Goal: Find contact information: Find contact information

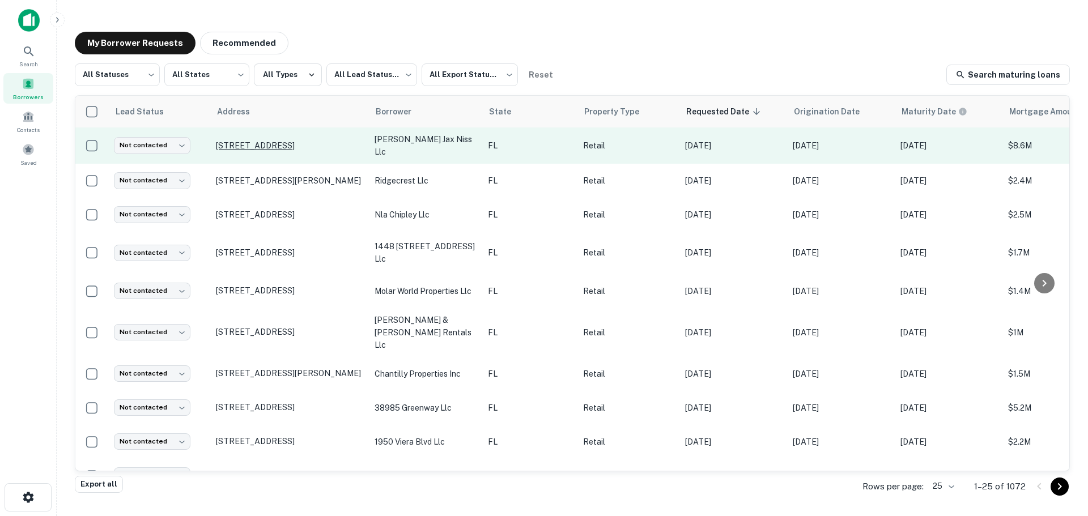
click at [304, 144] on p "[STREET_ADDRESS]" at bounding box center [289, 146] width 147 height 10
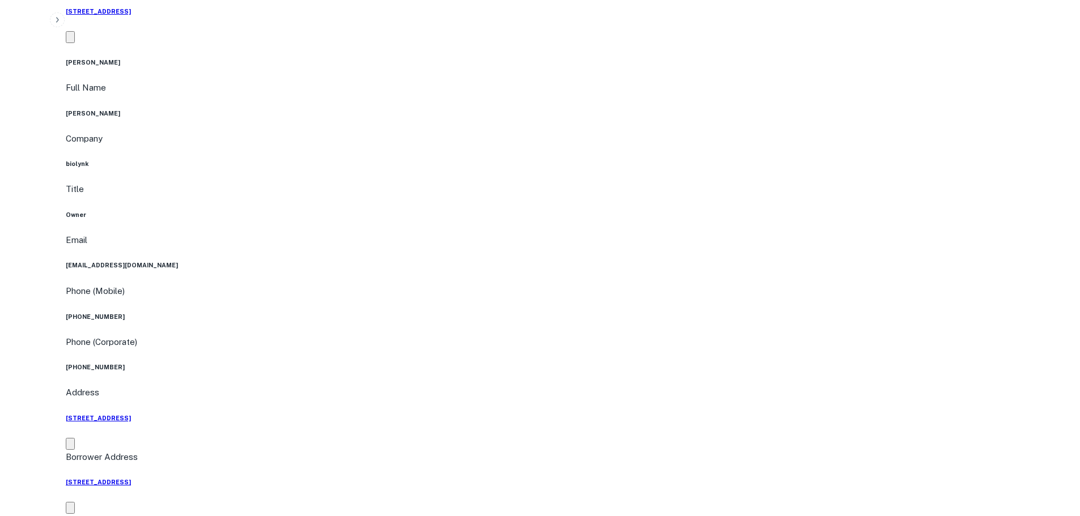
scroll to position [907, 0]
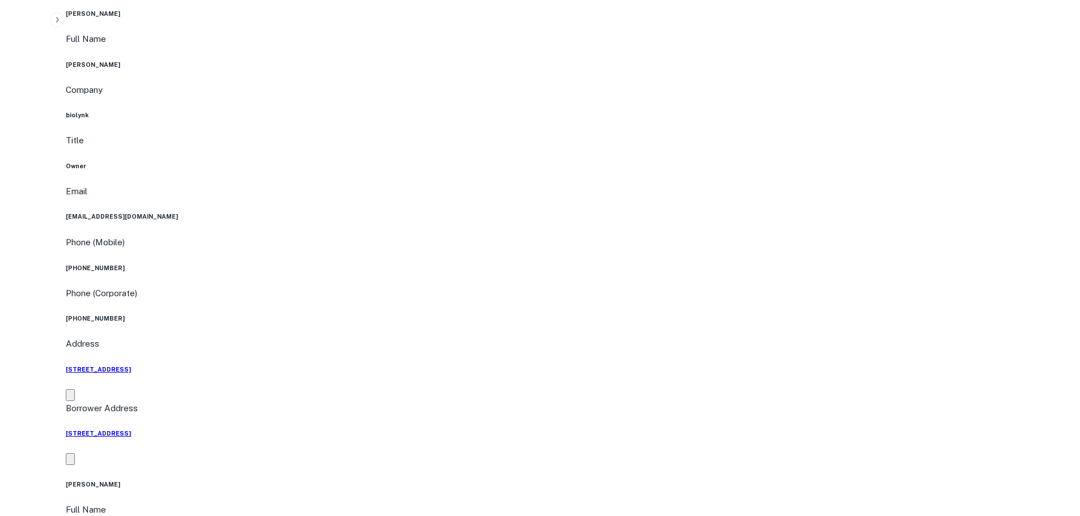
copy h5 "[STREET_ADDRESS]"
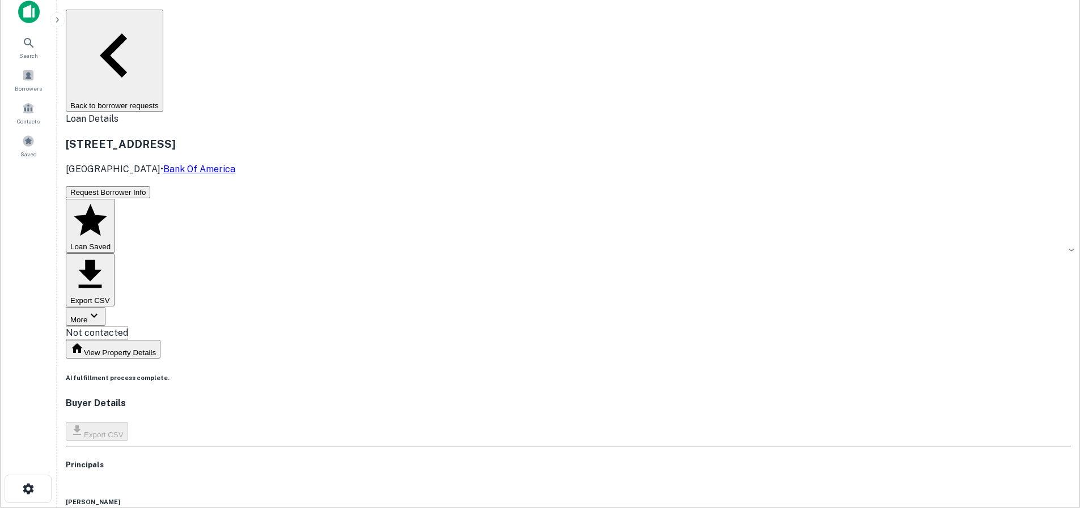
scroll to position [0, 0]
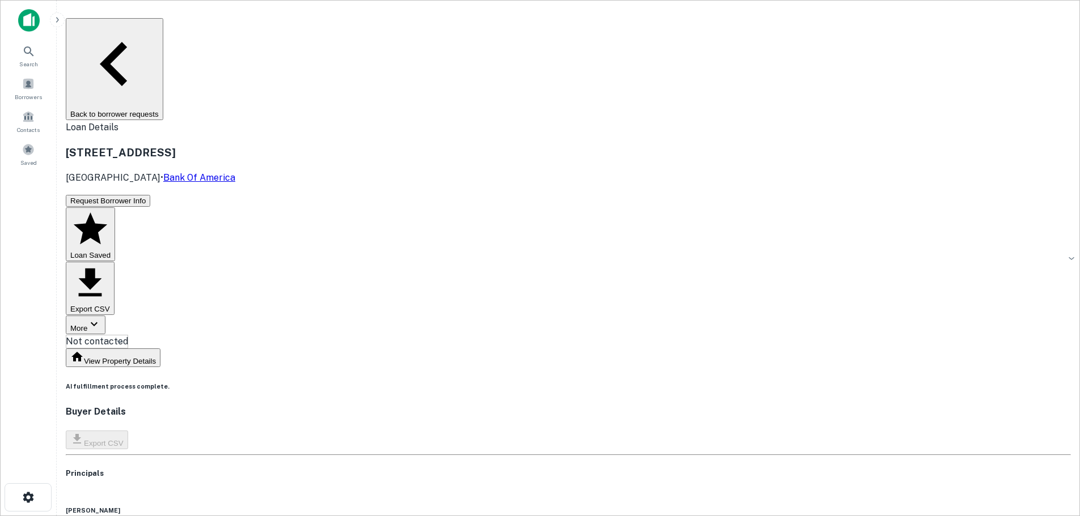
copy h6 "[PERSON_NAME] gas"
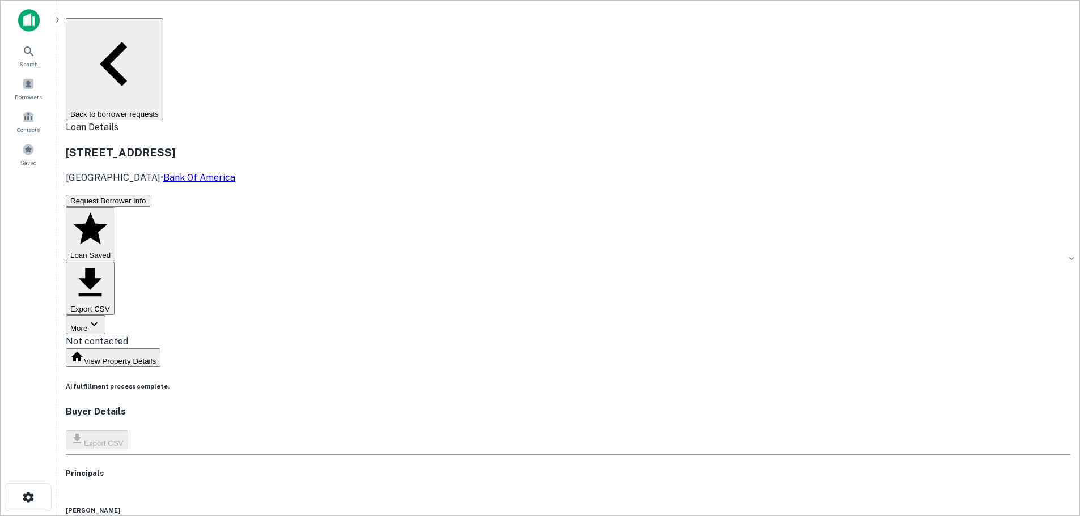
copy h6 "[PHONE_NUMBER]"
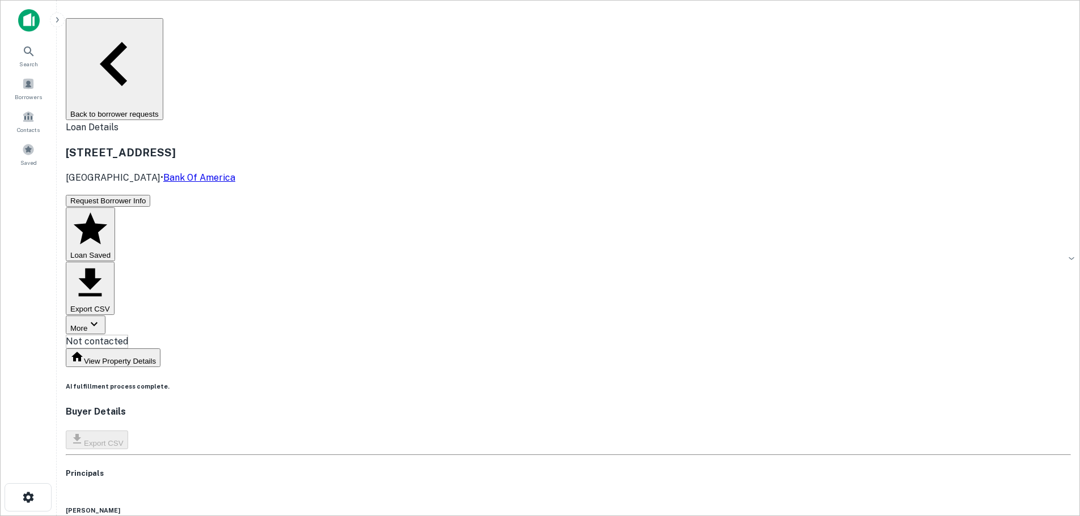
copy h6 "[PHONE_NUMBER]"
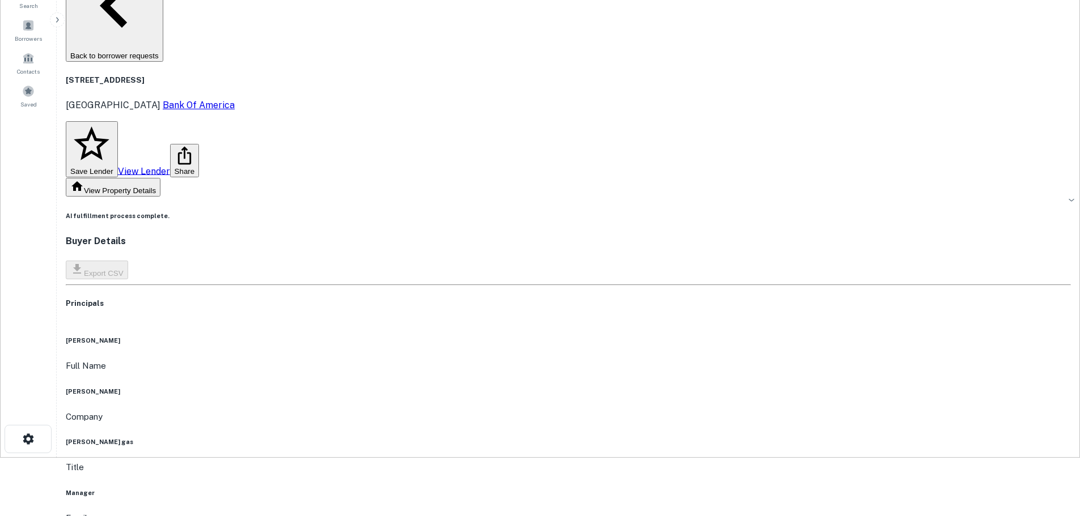
scroll to position [57, 0]
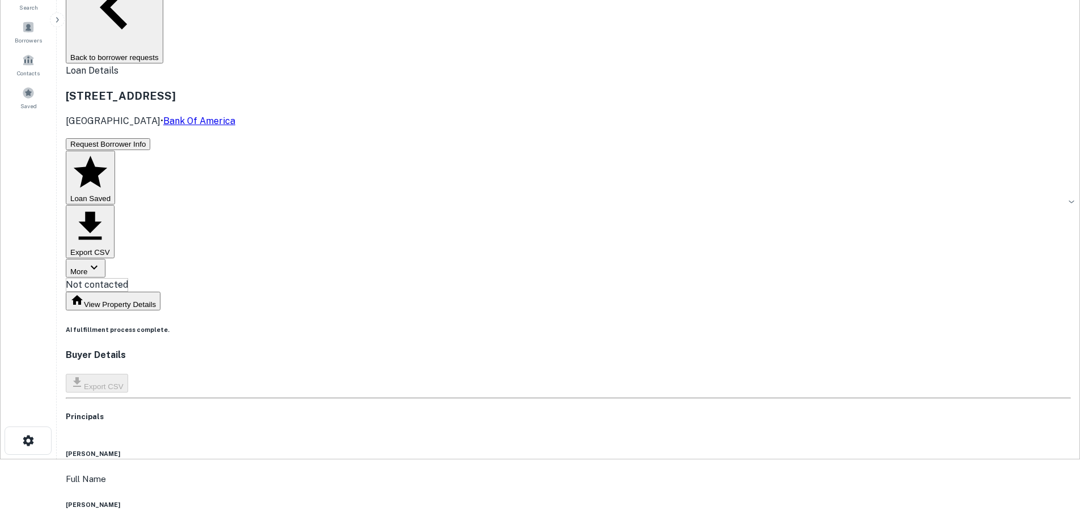
drag, startPoint x: 517, startPoint y: 410, endPoint x: 524, endPoint y: 415, distance: 8.5
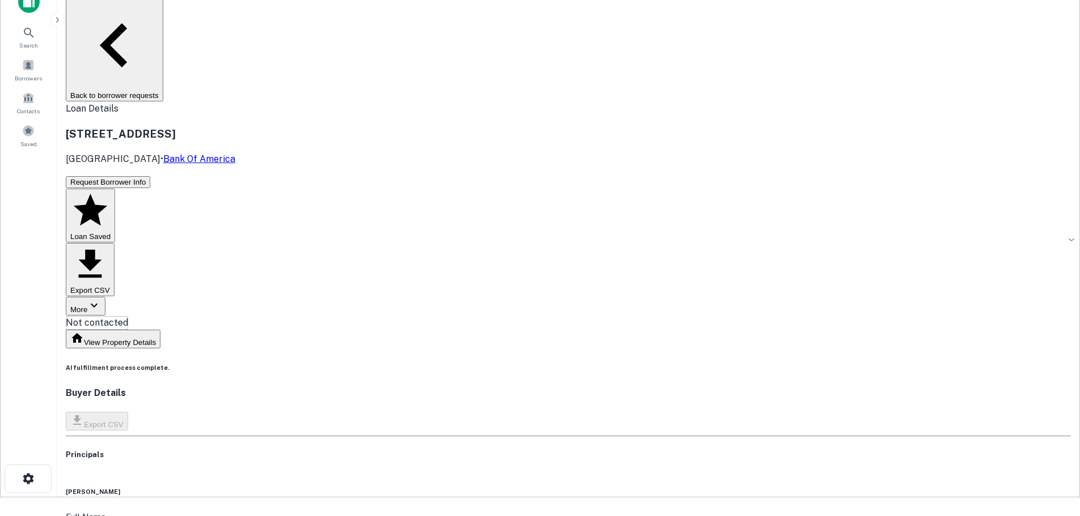
scroll to position [0, 0]
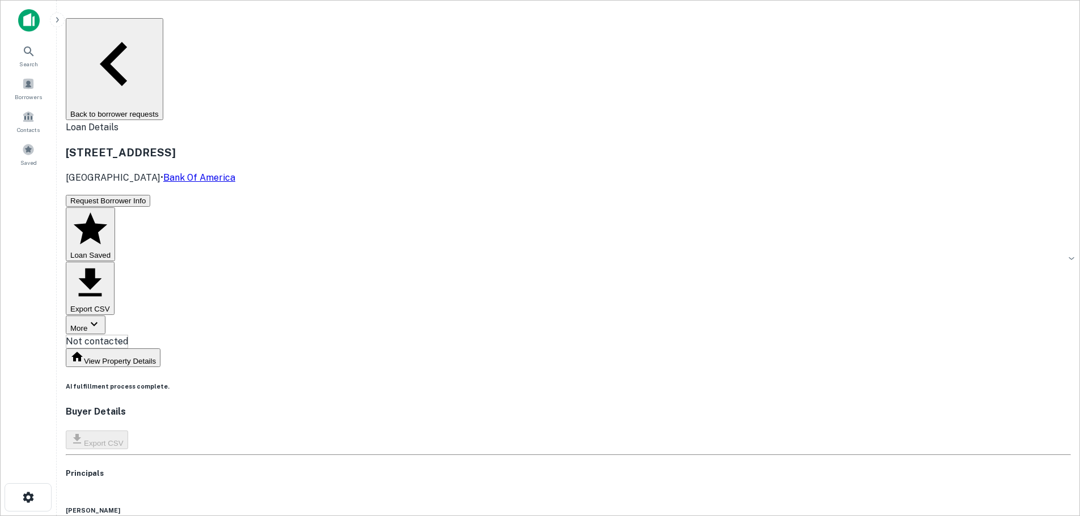
click at [163, 30] on button "Back to borrower requests" at bounding box center [114, 69] width 97 height 102
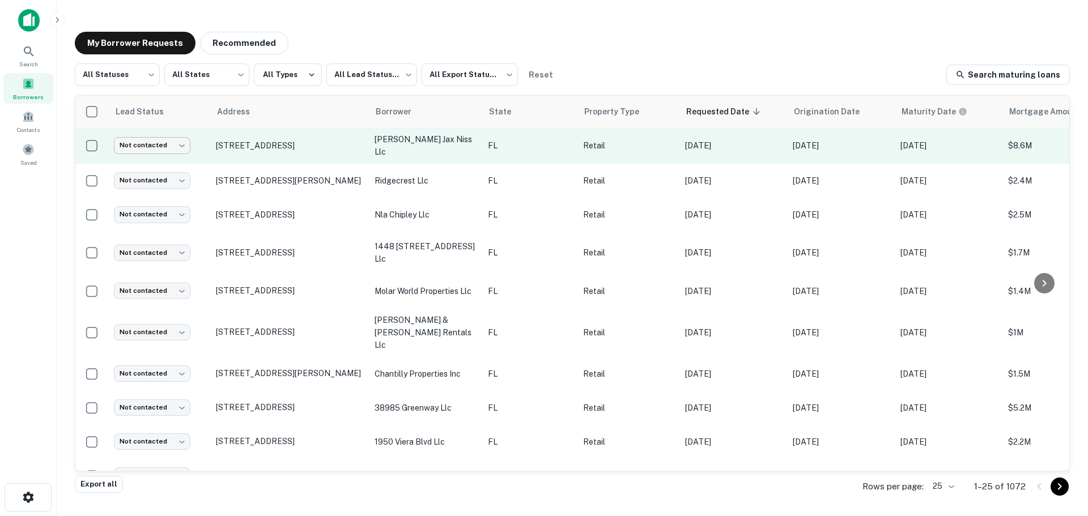
click at [165, 141] on body "Search Borrowers Contacts Saved My Borrower Requests Recommended All Statuses *…" at bounding box center [544, 258] width 1088 height 516
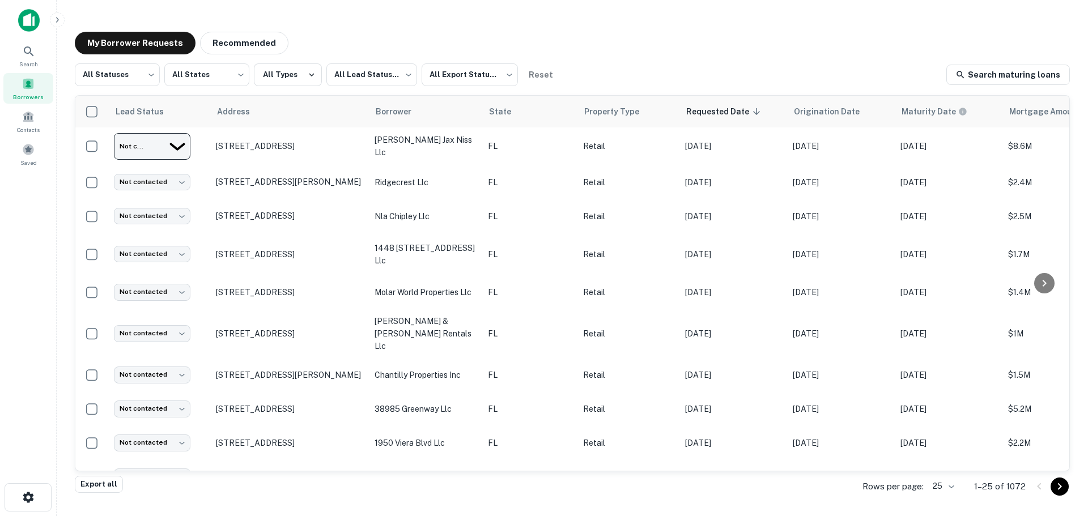
type input "*********"
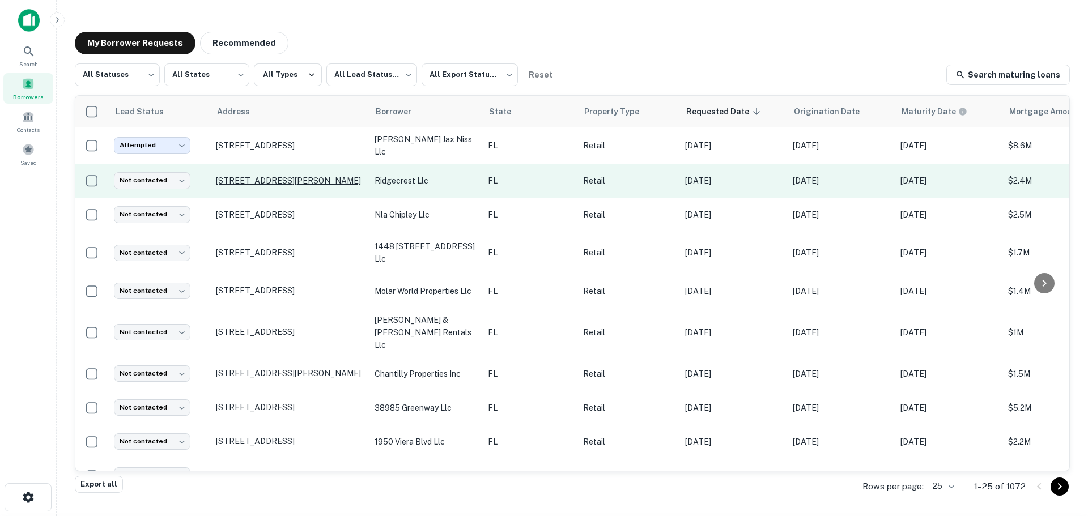
click at [275, 176] on p "[STREET_ADDRESS][PERSON_NAME]" at bounding box center [289, 181] width 147 height 10
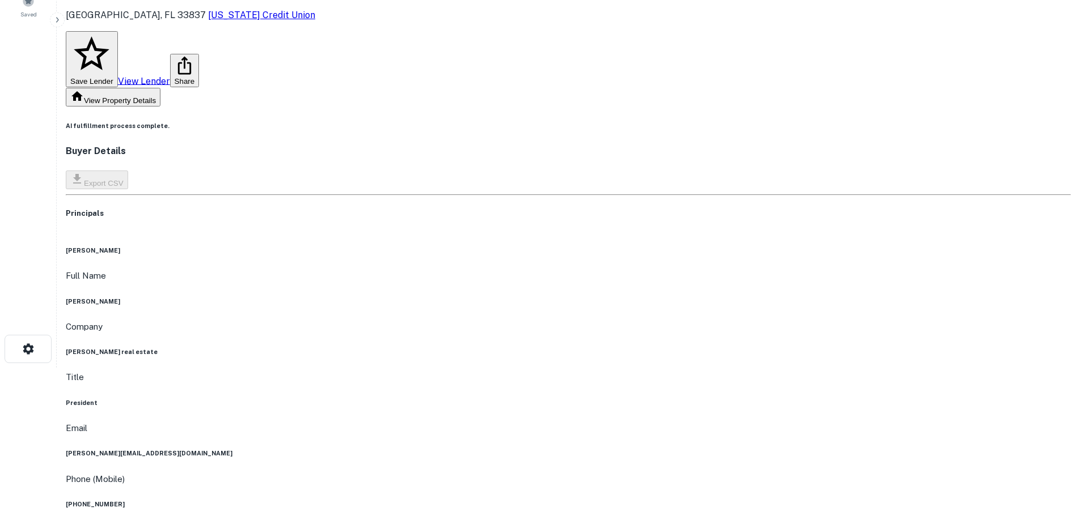
scroll to position [113, 0]
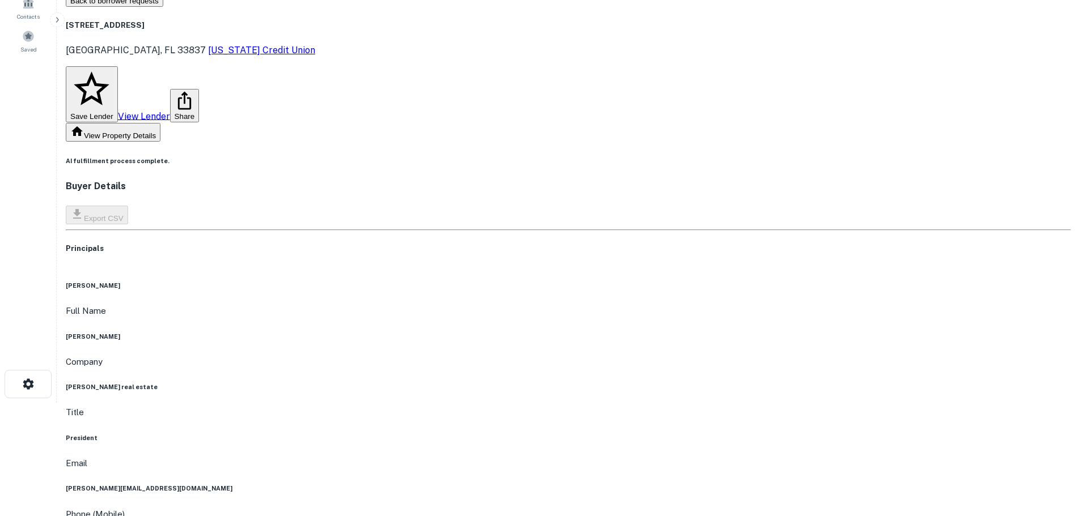
click at [518, 332] on h6 "[PERSON_NAME]" at bounding box center [568, 336] width 1005 height 9
copy h6 "[PERSON_NAME]"
drag, startPoint x: 252, startPoint y: 23, endPoint x: 257, endPoint y: 35, distance: 13.2
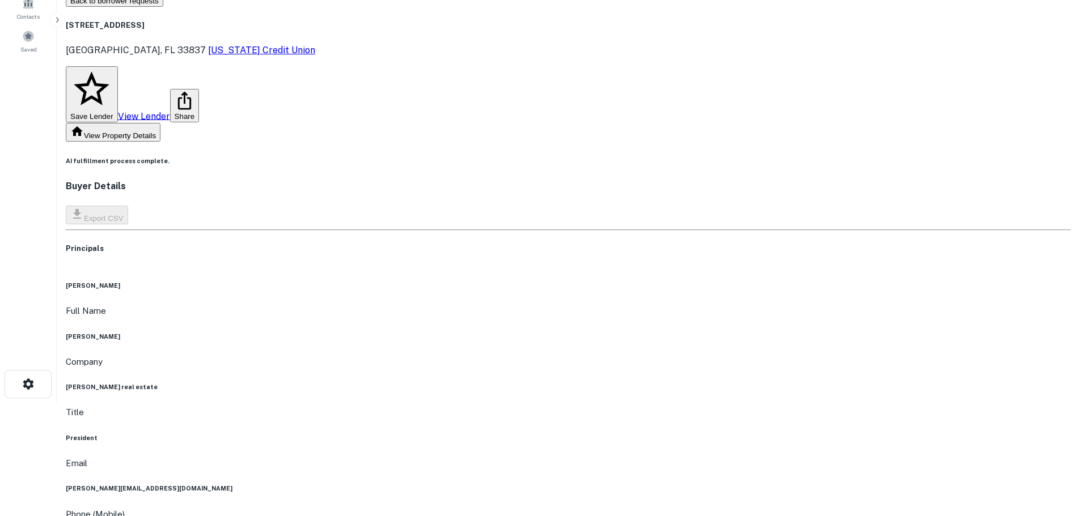
click at [256, 31] on h5 "[STREET_ADDRESS]" at bounding box center [190, 25] width 249 height 11
click at [258, 44] on p "[PERSON_NAME][GEOGRAPHIC_DATA] [US_STATE] Credit Union" at bounding box center [190, 51] width 249 height 14
click at [269, 27] on h5 "[STREET_ADDRESS]" at bounding box center [190, 25] width 249 height 11
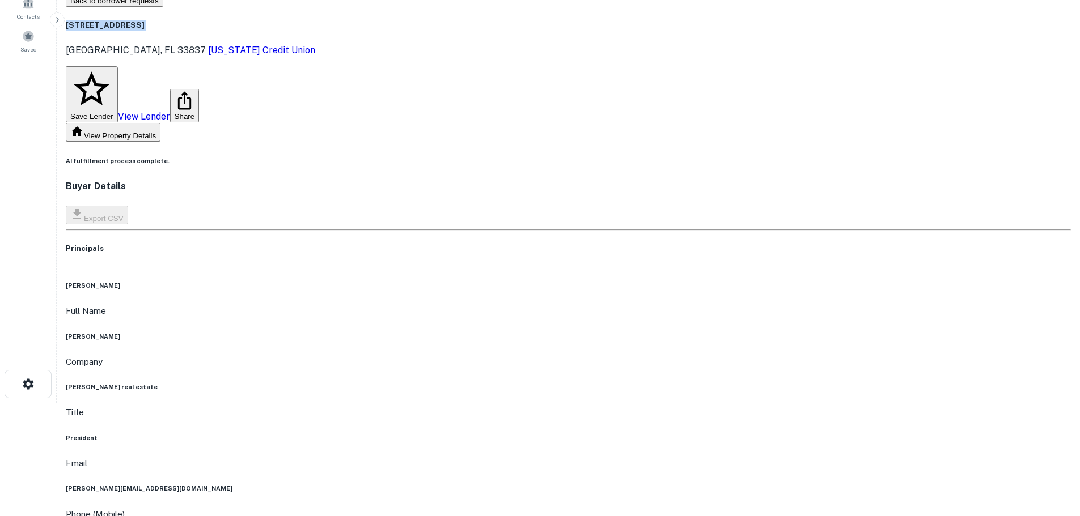
copy h5 "[STREET_ADDRESS]"
copy h6 "[PHONE_NUMBER]"
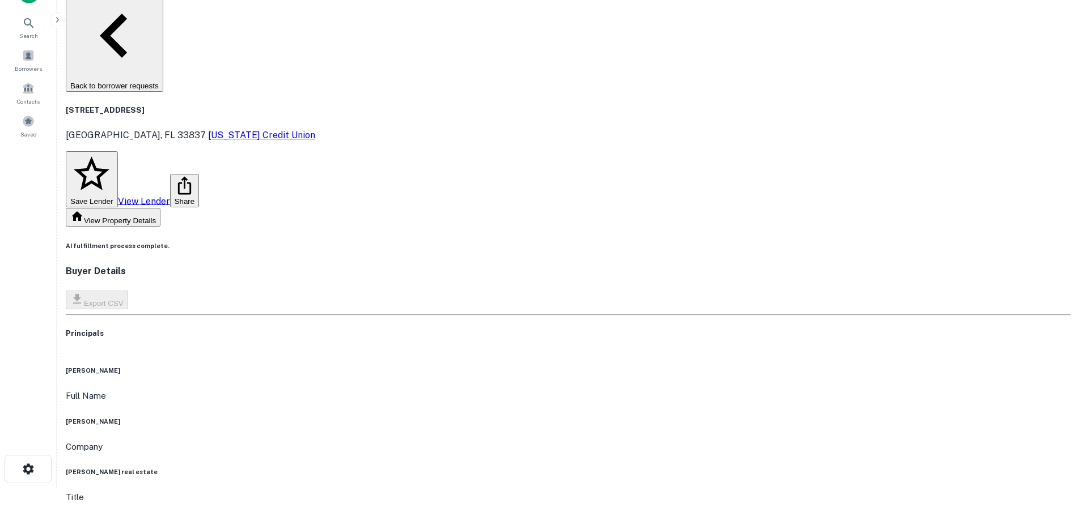
scroll to position [0, 0]
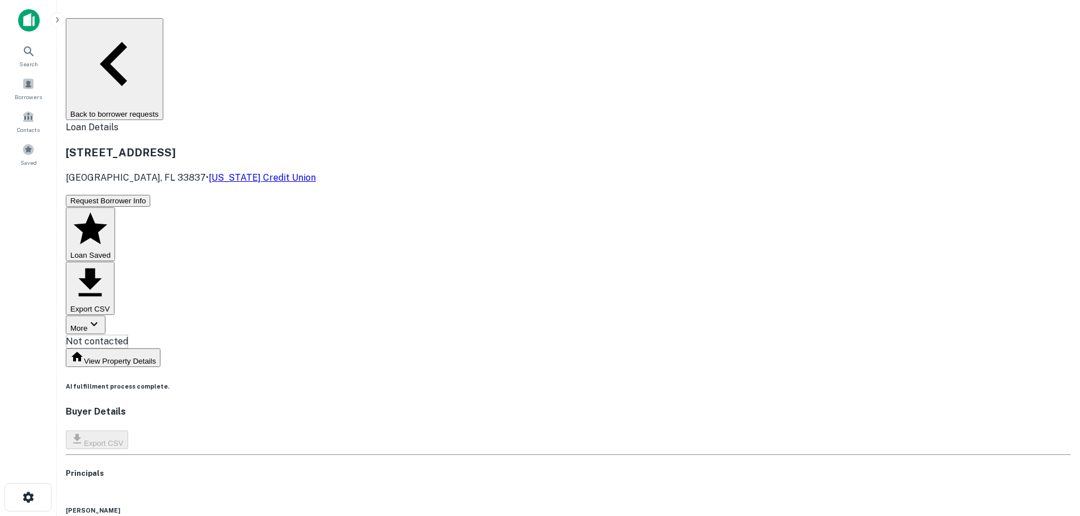
click at [163, 31] on button "Back to borrower requests" at bounding box center [114, 69] width 97 height 102
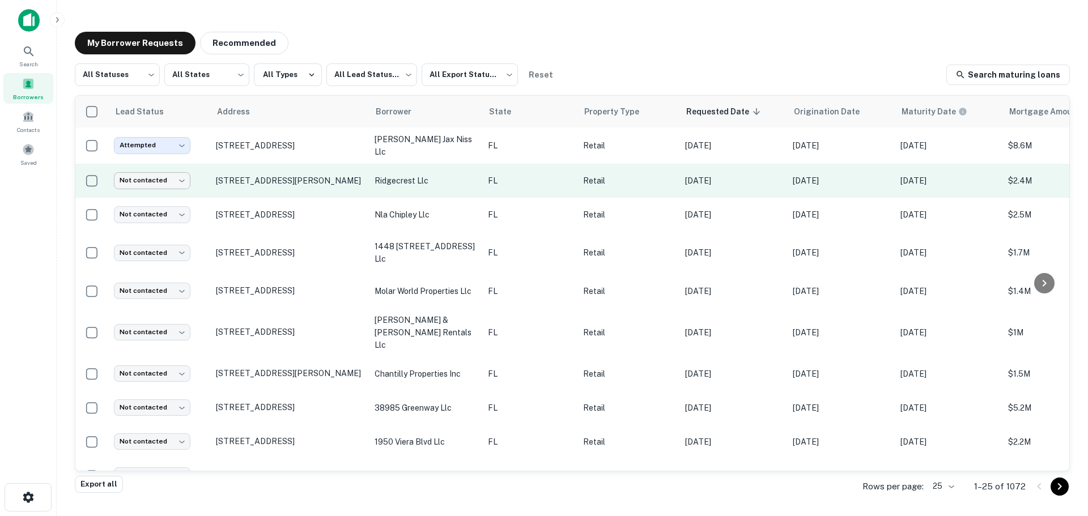
click at [158, 180] on body "Search Borrowers Contacts Saved My Borrower Requests Recommended All Statuses *…" at bounding box center [544, 258] width 1088 height 516
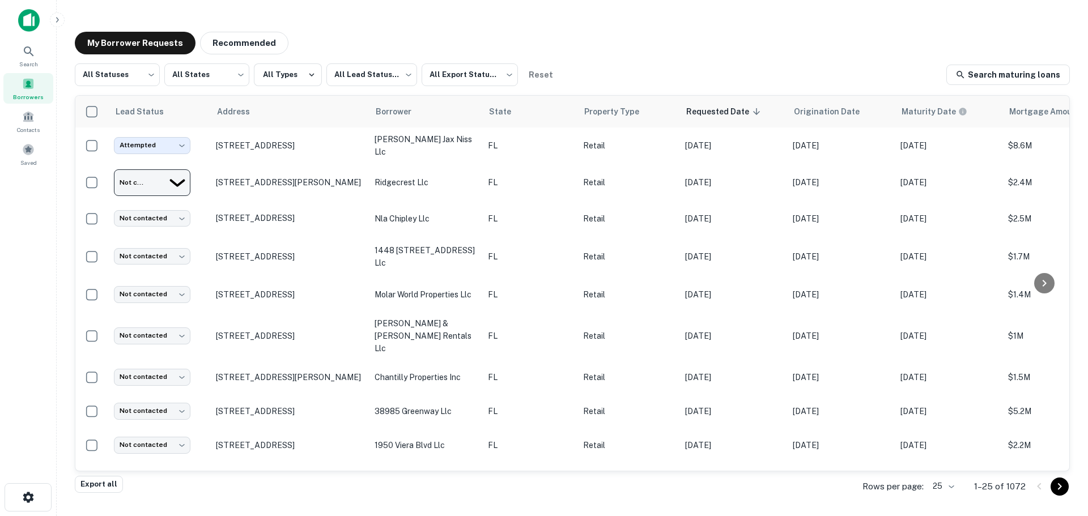
type input "*********"
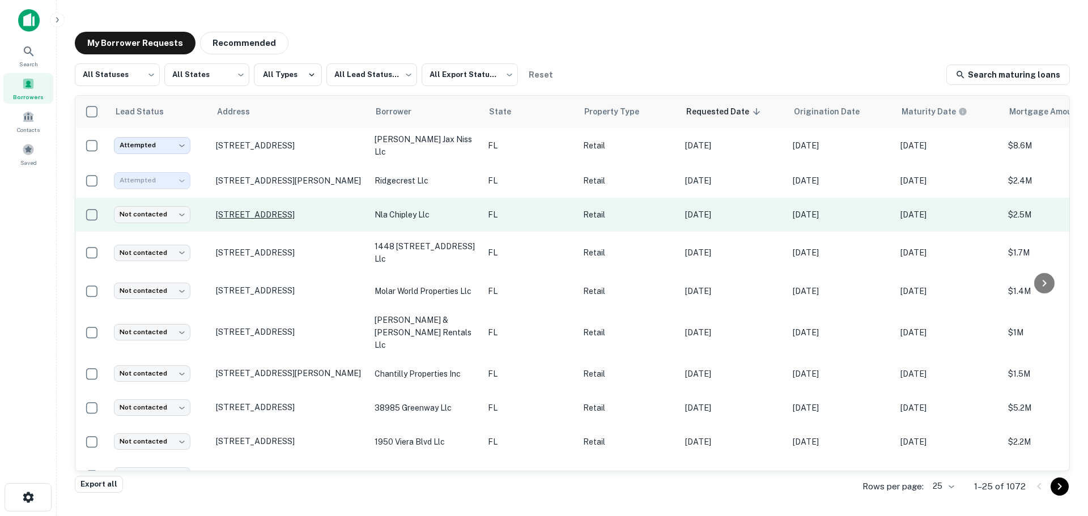
click at [270, 210] on p "[STREET_ADDRESS]" at bounding box center [289, 215] width 147 height 10
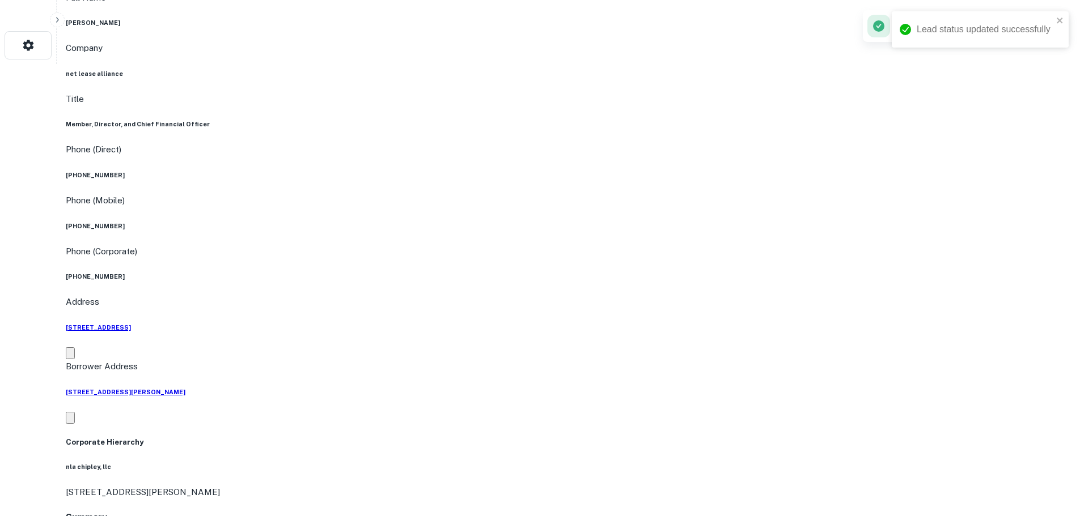
scroll to position [453, 0]
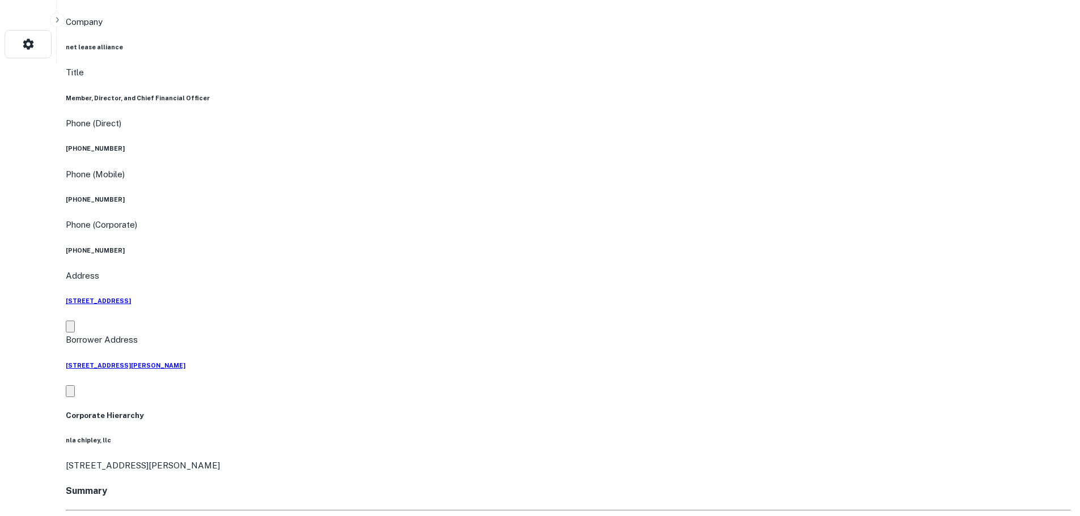
drag, startPoint x: 975, startPoint y: 388, endPoint x: 818, endPoint y: 322, distance: 170.0
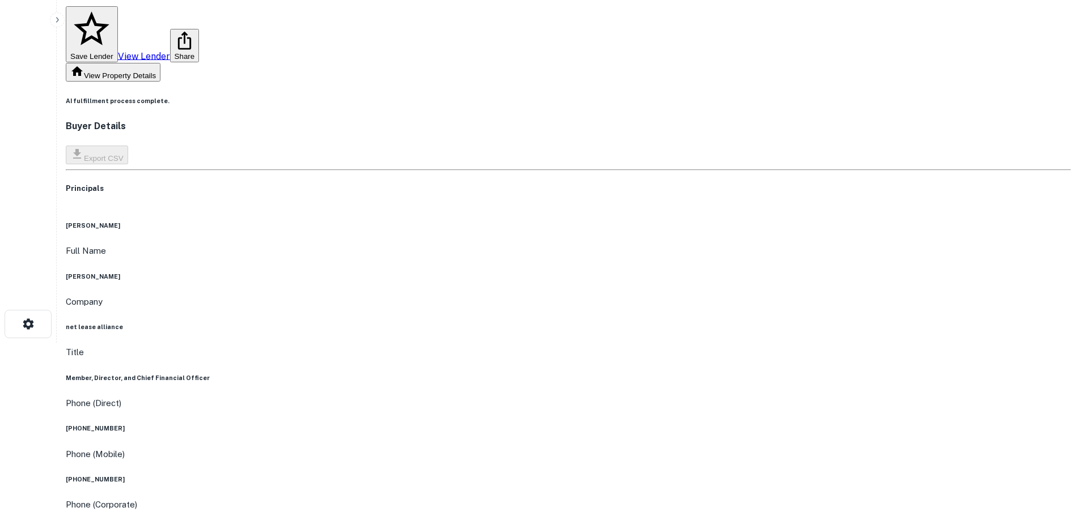
scroll to position [170, 0]
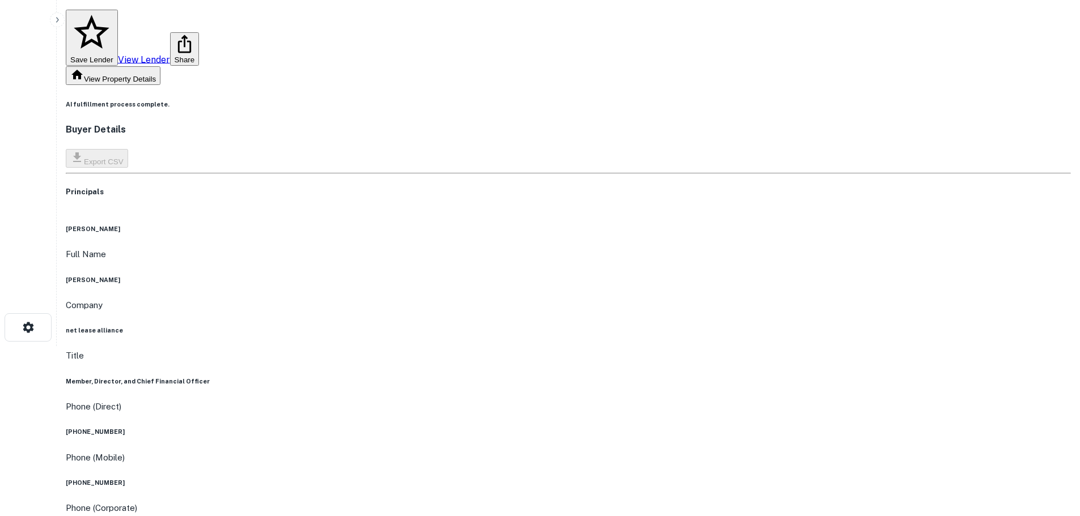
click at [525, 427] on h6 "[PHONE_NUMBER]" at bounding box center [568, 431] width 1005 height 9
click at [525, 400] on div "Phone (Direct) [PHONE_NUMBER]" at bounding box center [568, 418] width 1005 height 37
click at [525, 427] on h6 "[PHONE_NUMBER]" at bounding box center [568, 431] width 1005 height 9
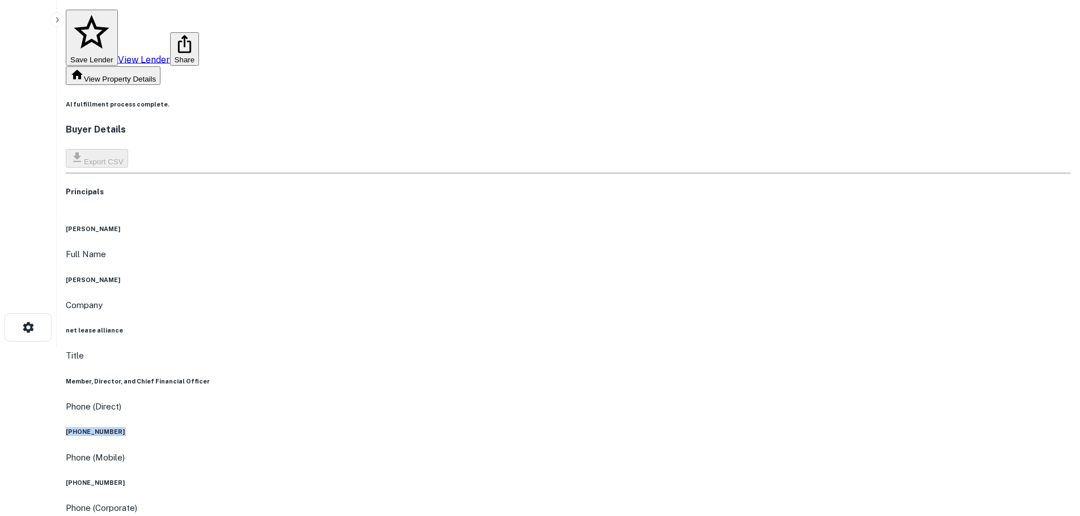
click at [525, 427] on h6 "[PHONE_NUMBER]" at bounding box center [568, 431] width 1005 height 9
copy h6 "[PHONE_NUMBER]"
click at [537, 478] on h6 "[PHONE_NUMBER]" at bounding box center [568, 482] width 1005 height 9
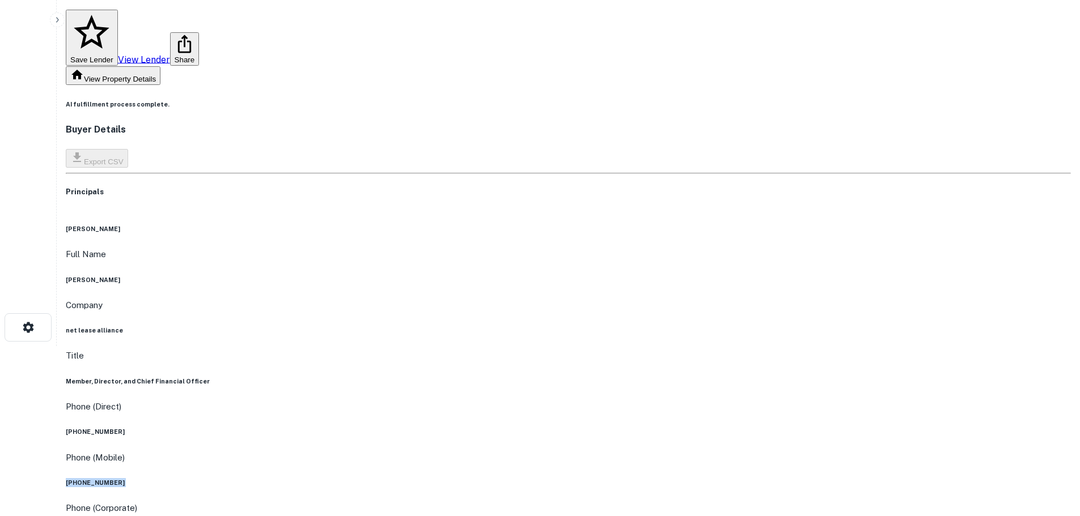
copy h6 "[PHONE_NUMBER]"
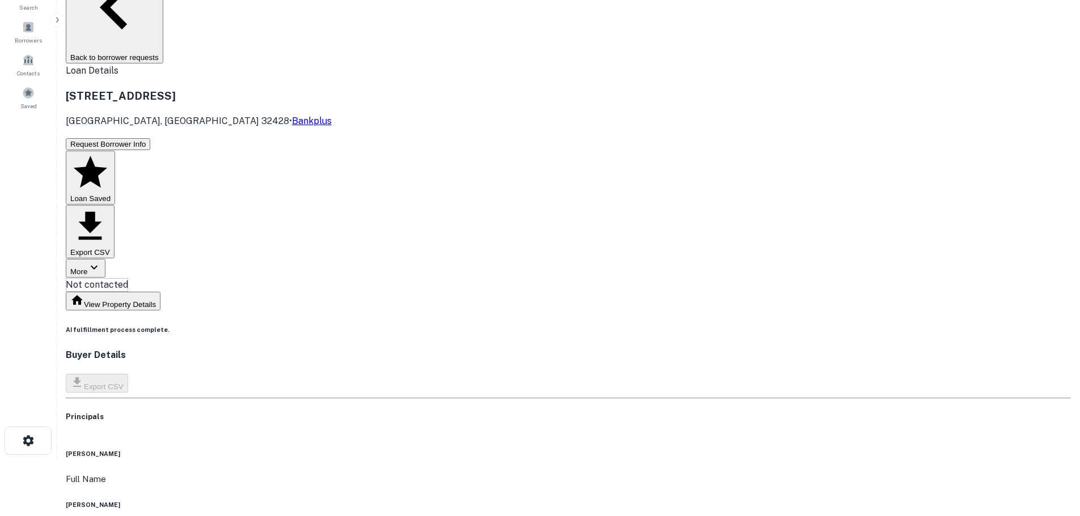
scroll to position [0, 0]
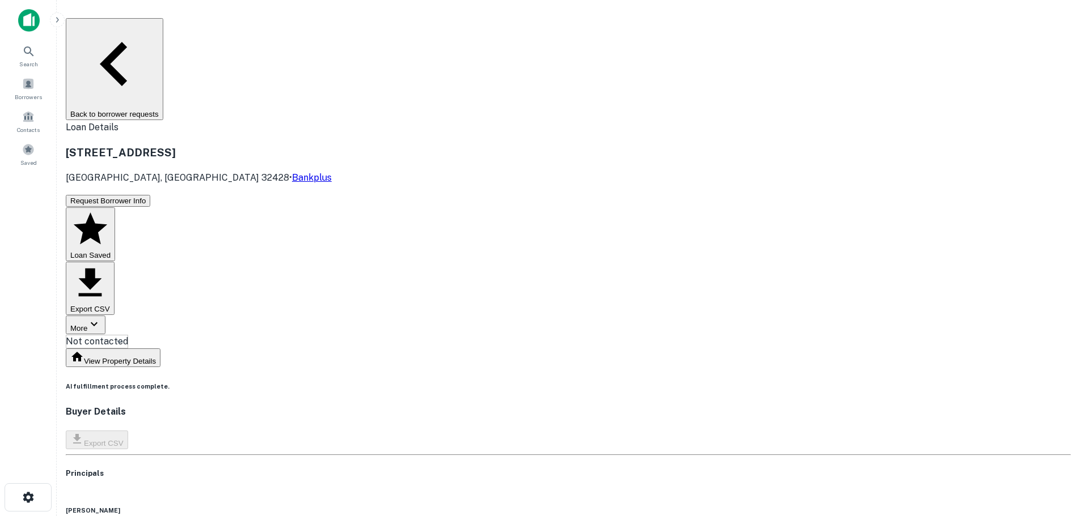
click at [163, 20] on button "Back to borrower requests" at bounding box center [114, 69] width 97 height 102
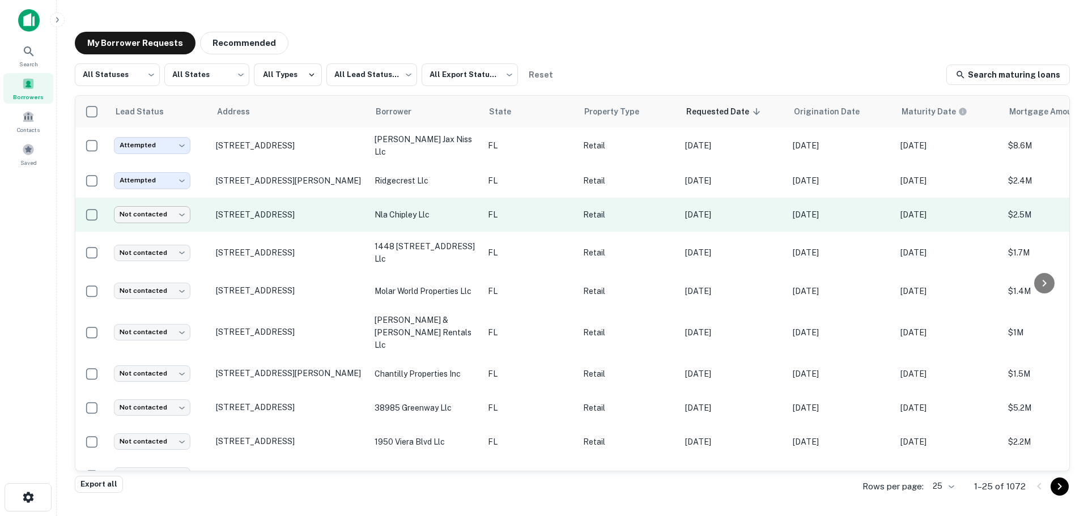
click at [159, 207] on body "Search Borrowers Contacts Saved My Borrower Requests Recommended All Statuses *…" at bounding box center [544, 258] width 1088 height 516
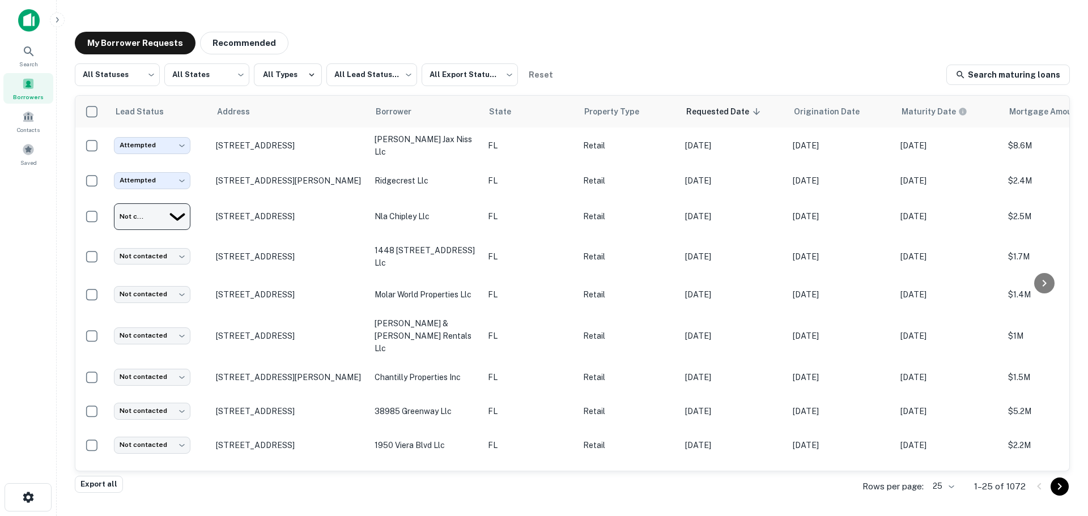
type input "*********"
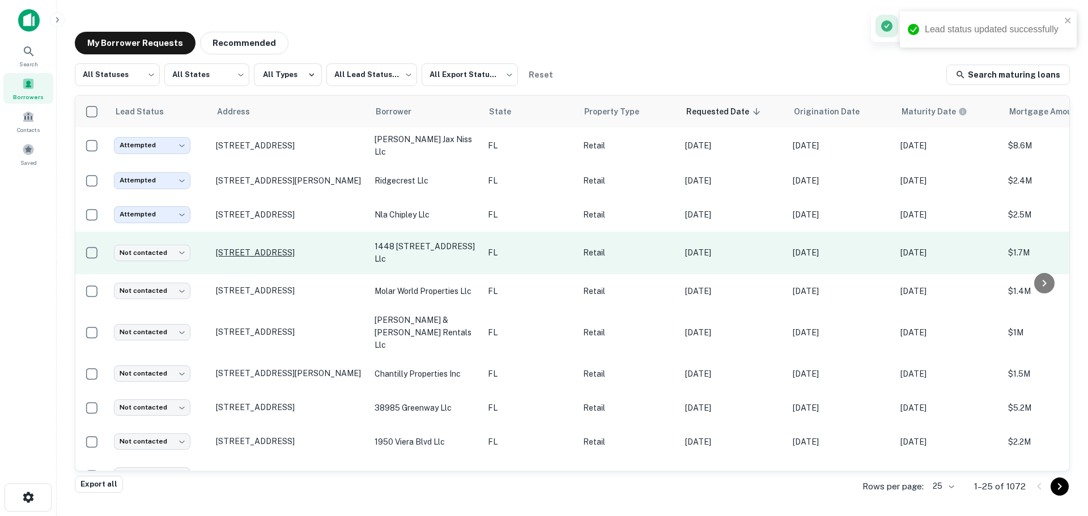
click at [281, 255] on p "[STREET_ADDRESS]" at bounding box center [289, 253] width 147 height 10
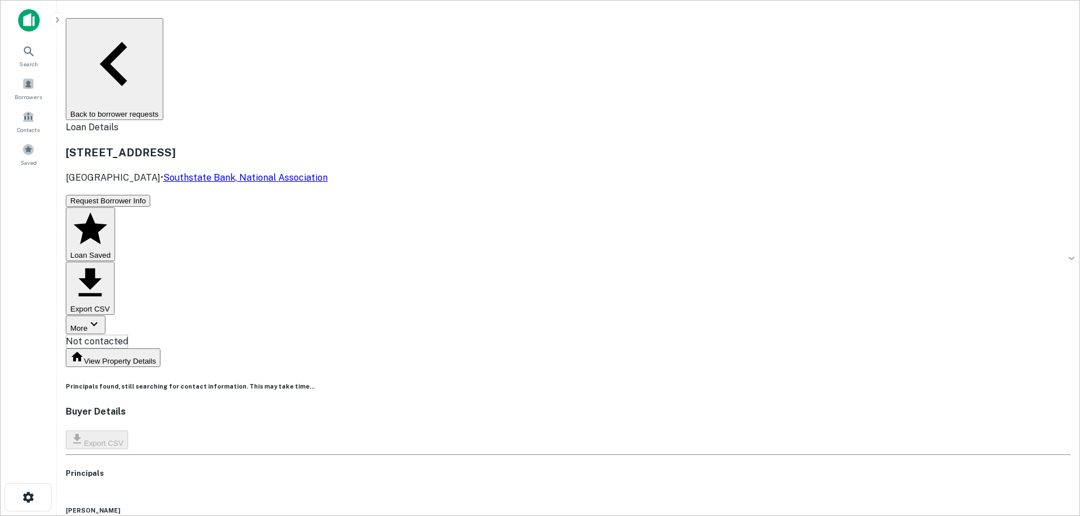
click at [163, 28] on button "Back to borrower requests" at bounding box center [114, 69] width 97 height 102
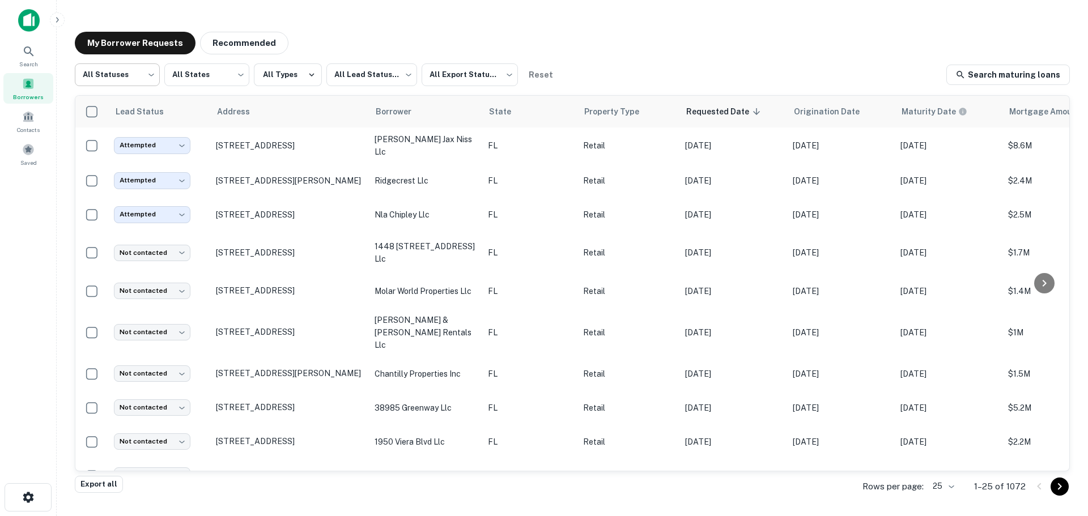
click at [105, 82] on body "Search Borrowers Contacts Saved My Borrower Requests Recommended All Statuses *…" at bounding box center [544, 258] width 1088 height 516
type input "*********"
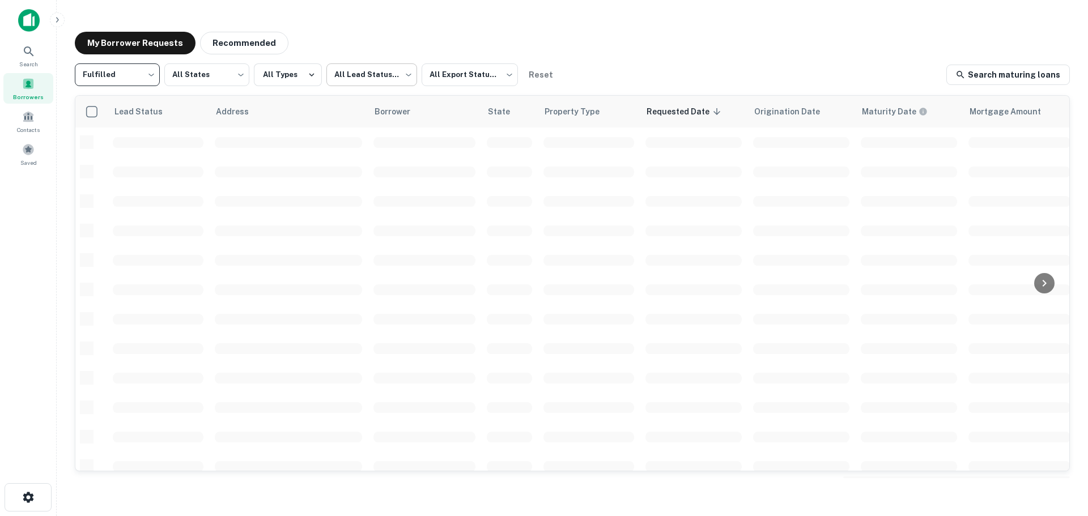
click at [360, 85] on body "Search Borrowers Contacts Saved My Borrower Requests Recommended Fulfilled ****…" at bounding box center [544, 258] width 1088 height 516
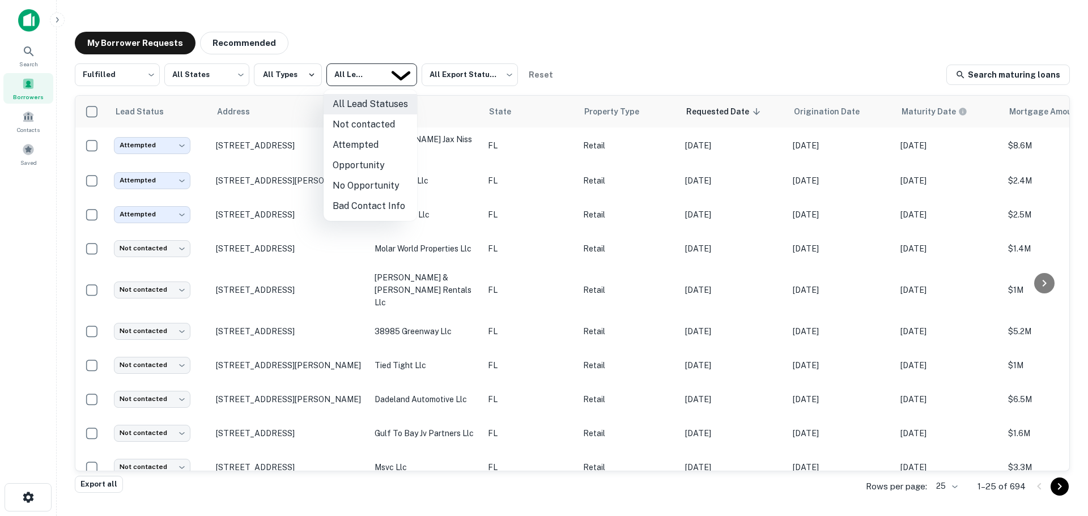
drag, startPoint x: 362, startPoint y: 143, endPoint x: 369, endPoint y: 121, distance: 24.0
click at [369, 121] on ul "All Lead Statuses Not contacted Attempted Opportunity No Opportunity Bad Contac…" at bounding box center [371, 155] width 94 height 131
click at [369, 121] on li "Not contacted" at bounding box center [371, 124] width 94 height 20
type input "****"
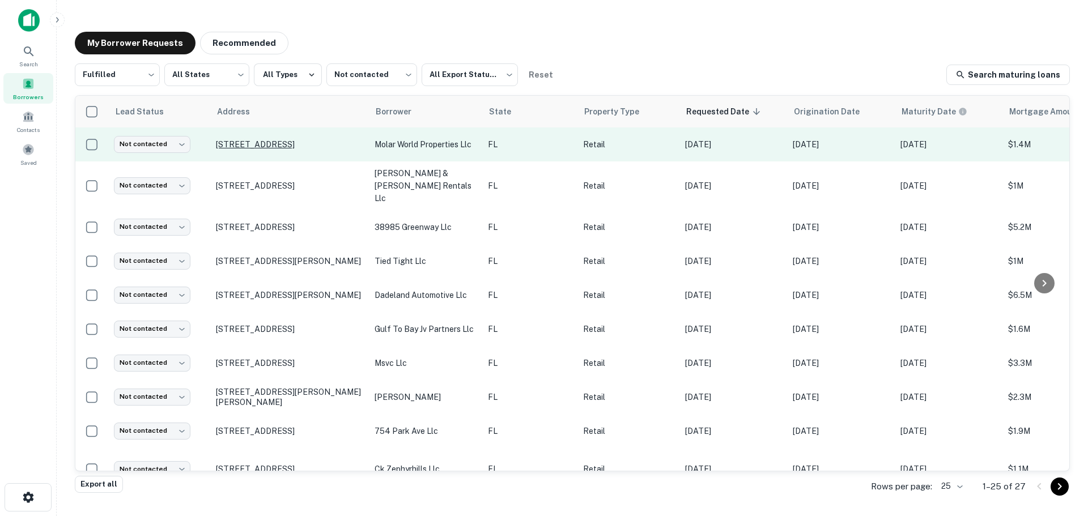
click at [249, 143] on p "[STREET_ADDRESS]" at bounding box center [289, 144] width 147 height 10
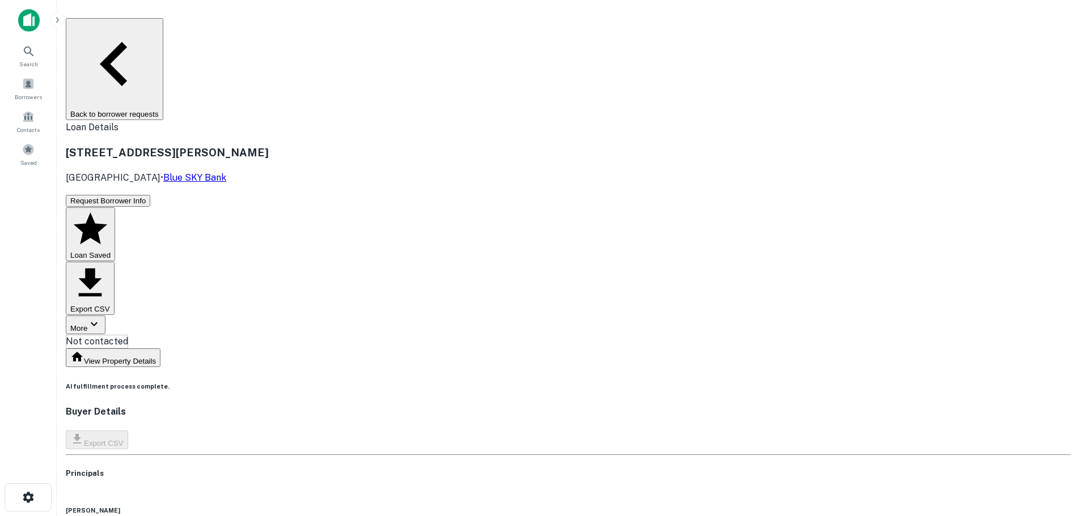
click at [307, 145] on h3 "[STREET_ADDRESS][PERSON_NAME]" at bounding box center [568, 153] width 1005 height 16
copy h3 "[STREET_ADDRESS][PERSON_NAME]"
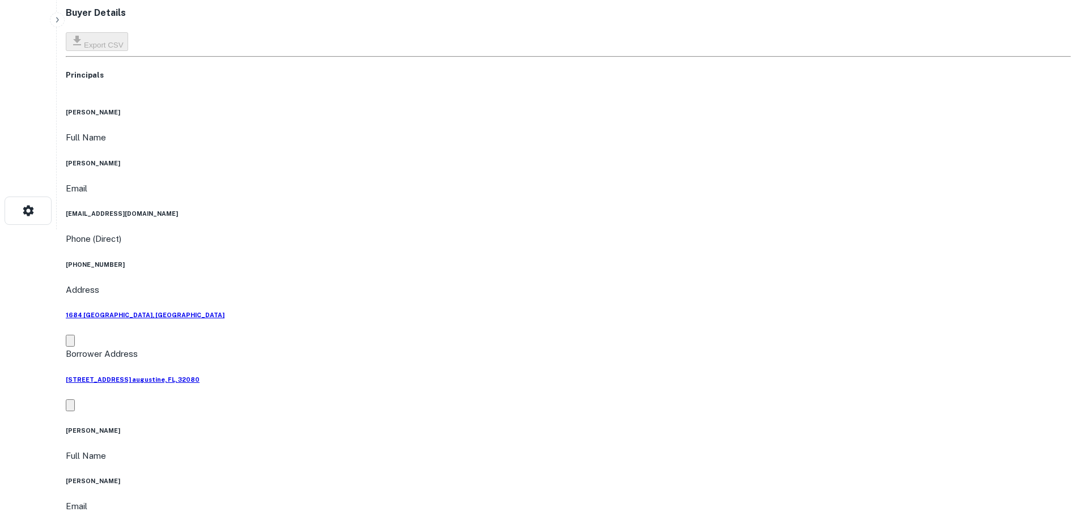
scroll to position [170, 0]
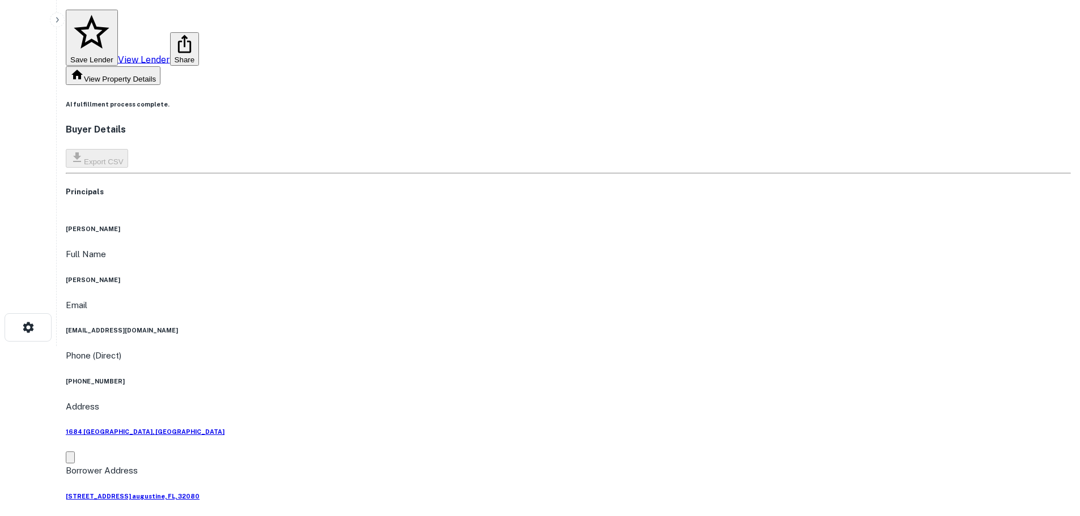
click at [523, 377] on h6 "[PHONE_NUMBER]" at bounding box center [568, 381] width 1005 height 9
click at [525, 377] on h6 "[PHONE_NUMBER]" at bounding box center [568, 381] width 1005 height 9
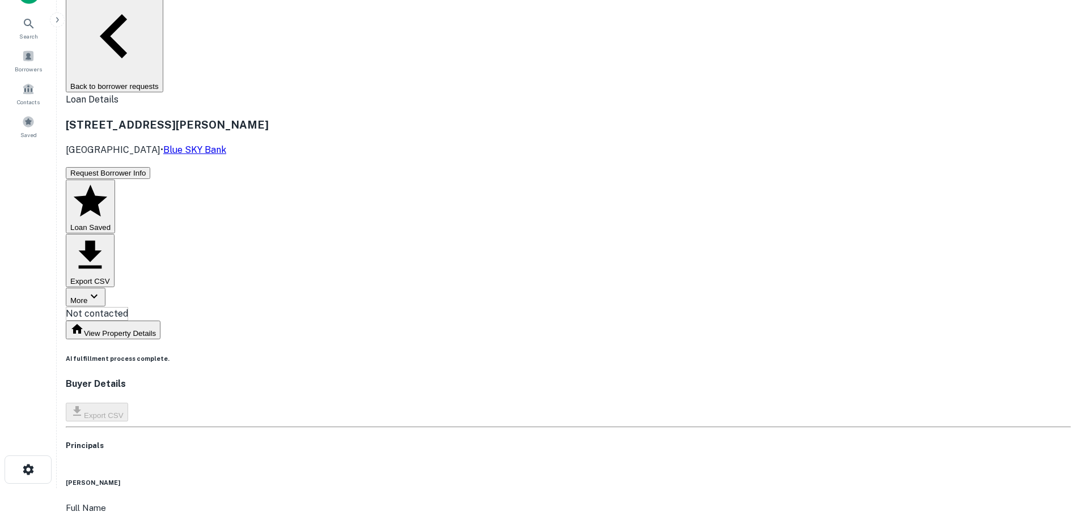
scroll to position [0, 0]
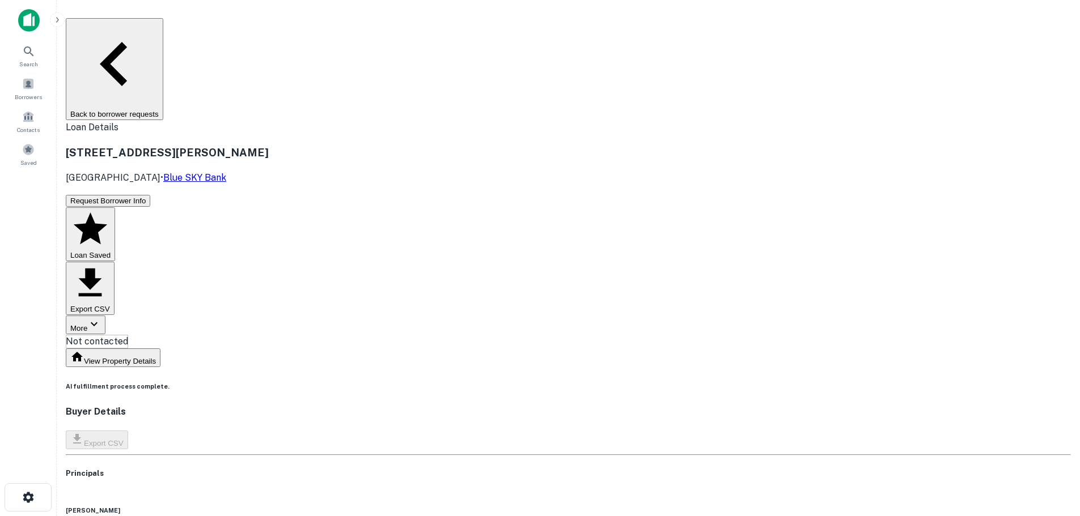
drag, startPoint x: 220, startPoint y: 32, endPoint x: 213, endPoint y: 33, distance: 6.9
click at [163, 32] on button "Back to borrower requests" at bounding box center [114, 69] width 97 height 102
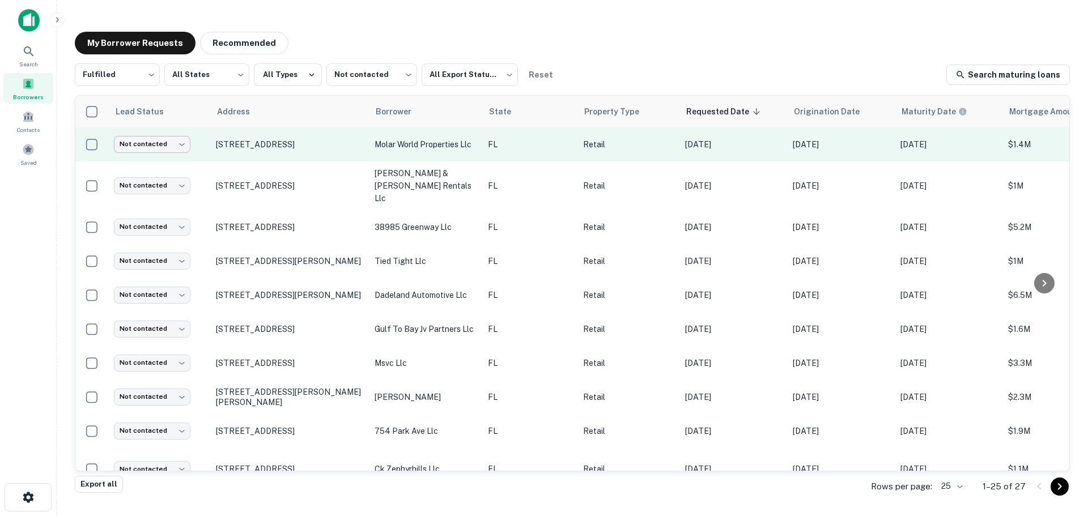
click at [172, 146] on body "Search Borrowers Contacts Saved My Borrower Requests Recommended Fulfilled ****…" at bounding box center [544, 258] width 1088 height 516
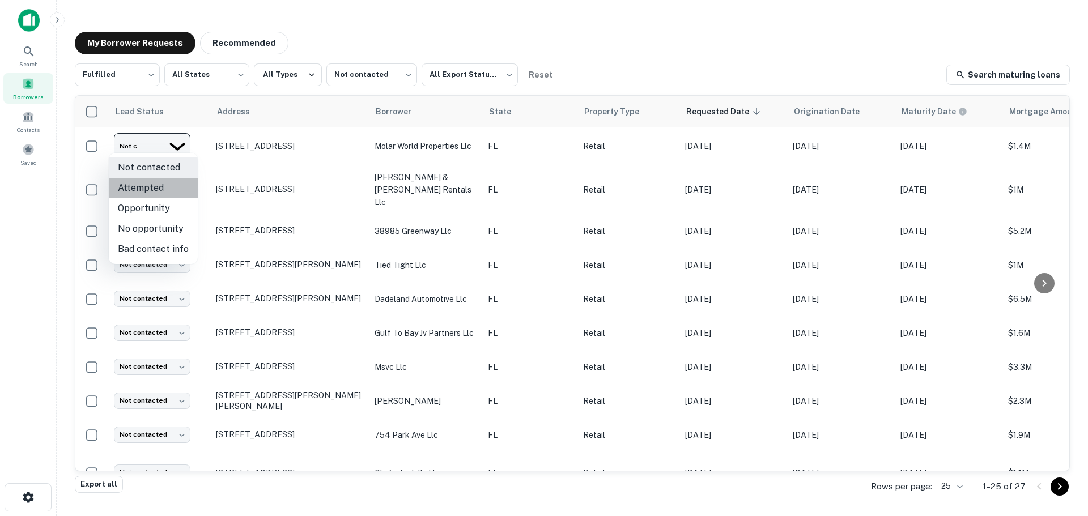
click at [167, 184] on li "Attempted" at bounding box center [153, 188] width 89 height 20
type input "*********"
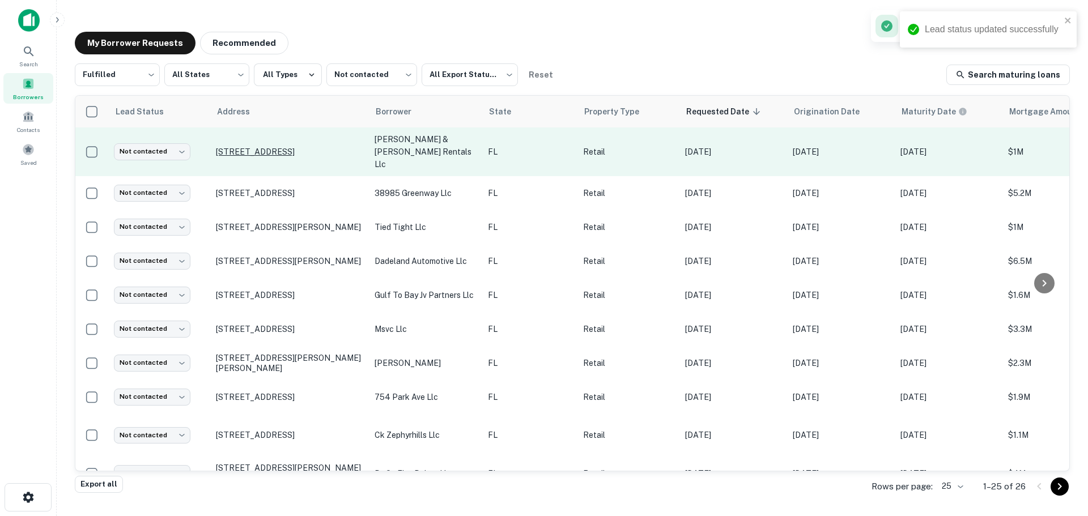
click at [283, 147] on p "[STREET_ADDRESS]" at bounding box center [289, 152] width 147 height 10
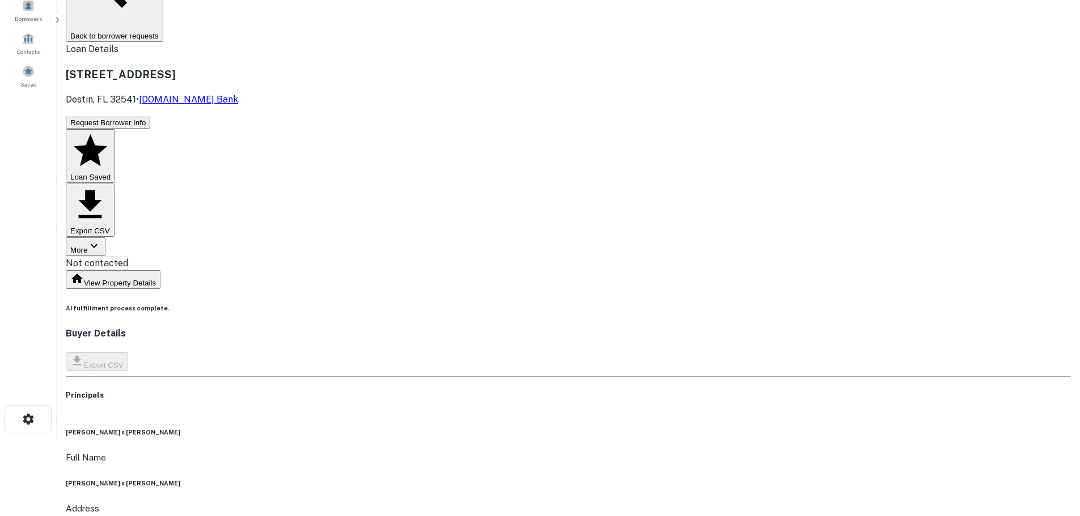
scroll to position [57, 0]
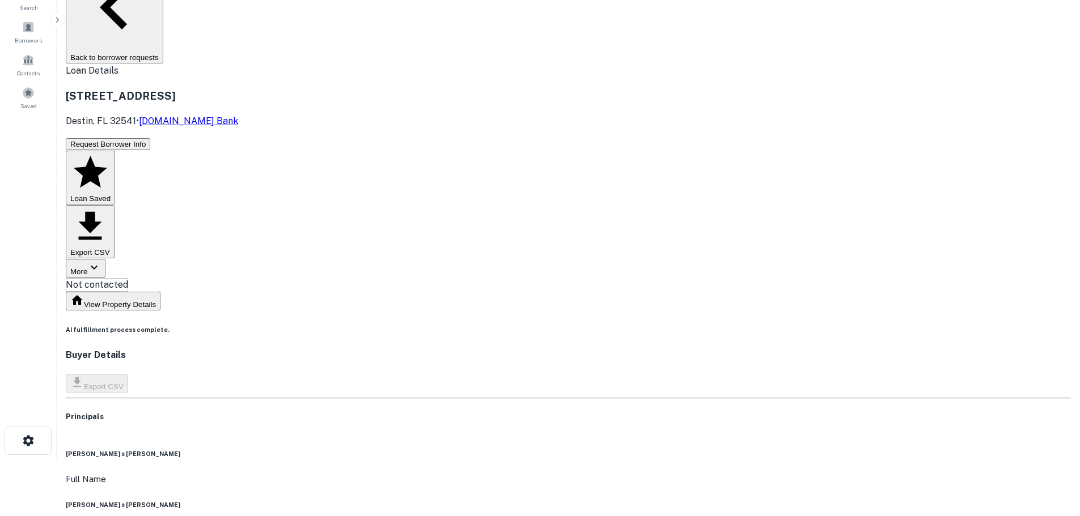
click at [260, 88] on h3 "[STREET_ADDRESS]" at bounding box center [568, 96] width 1005 height 16
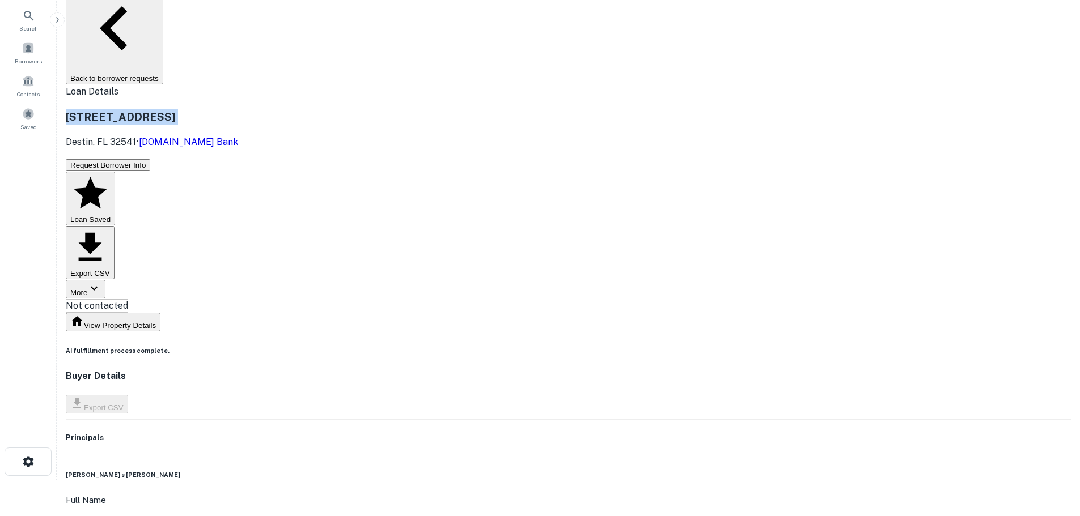
scroll to position [0, 0]
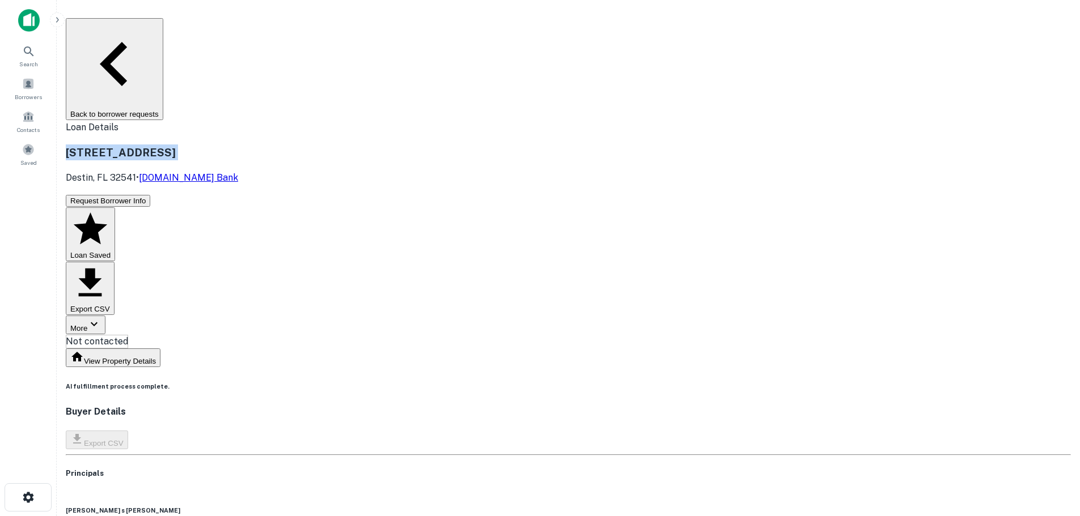
click at [163, 20] on button "Back to borrower requests" at bounding box center [114, 69] width 97 height 102
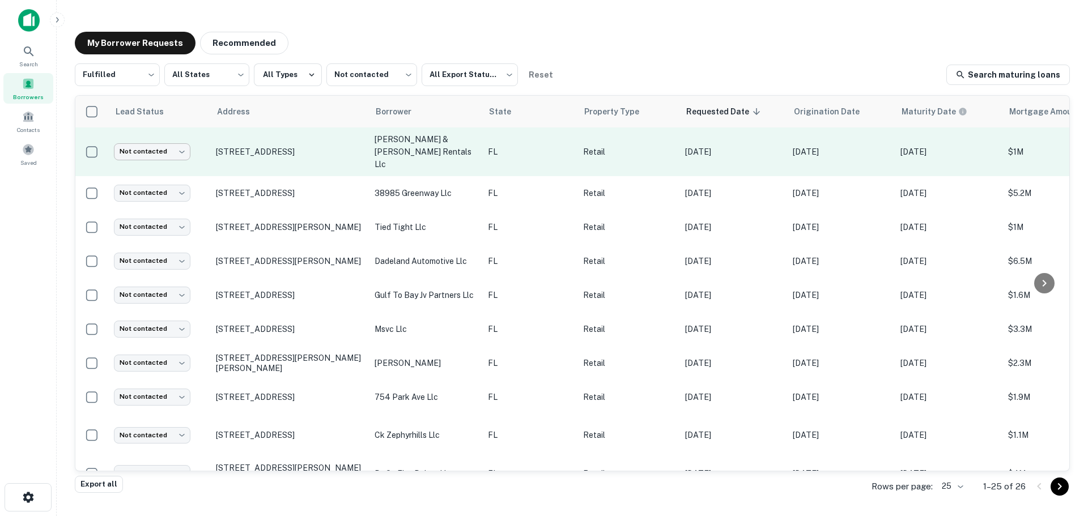
click at [150, 142] on body "Search Borrowers Contacts Saved My Borrower Requests Recommended Fulfilled ****…" at bounding box center [544, 258] width 1088 height 516
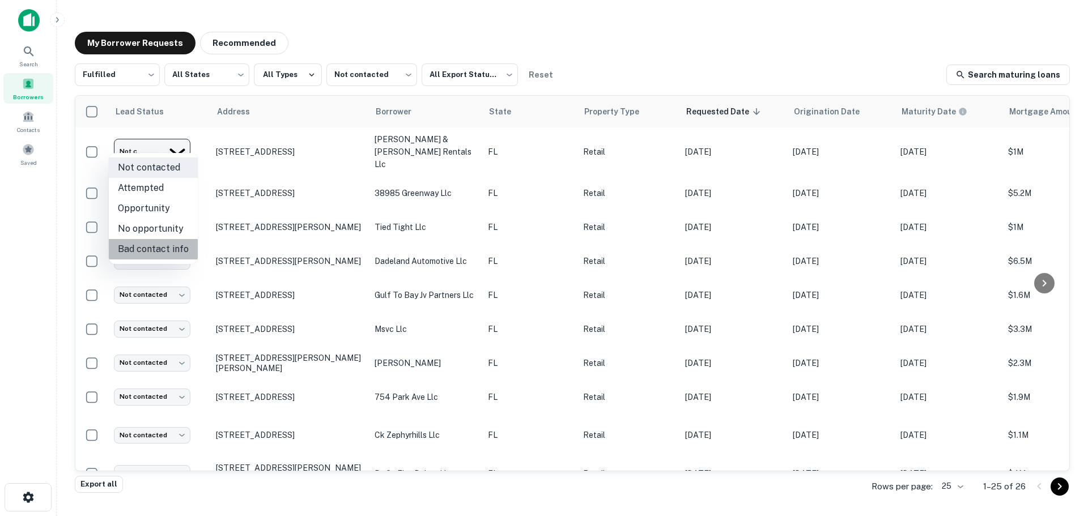
click at [158, 245] on li "Bad contact info" at bounding box center [153, 249] width 89 height 20
type input "**********"
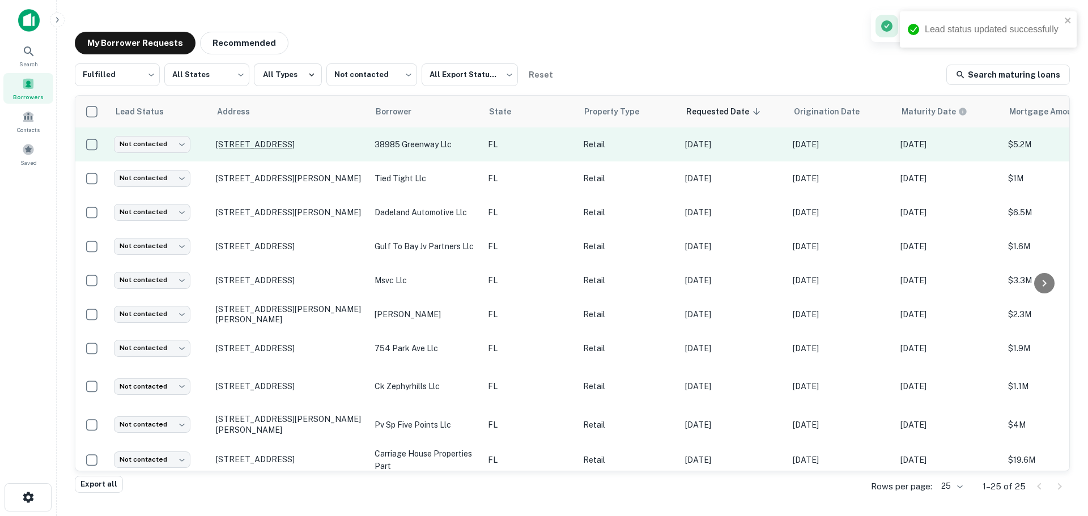
click at [293, 139] on p "[STREET_ADDRESS]" at bounding box center [289, 144] width 147 height 10
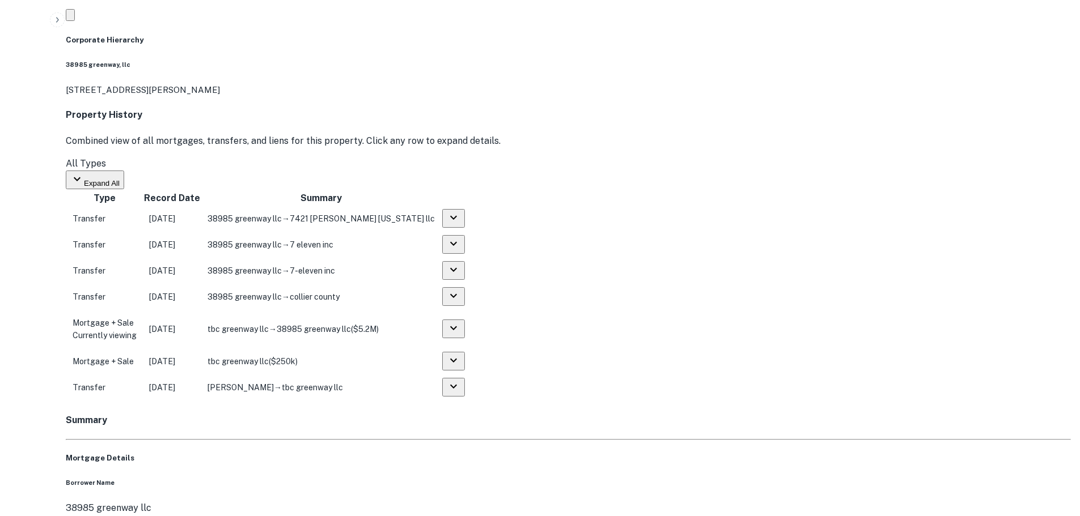
scroll to position [737, 0]
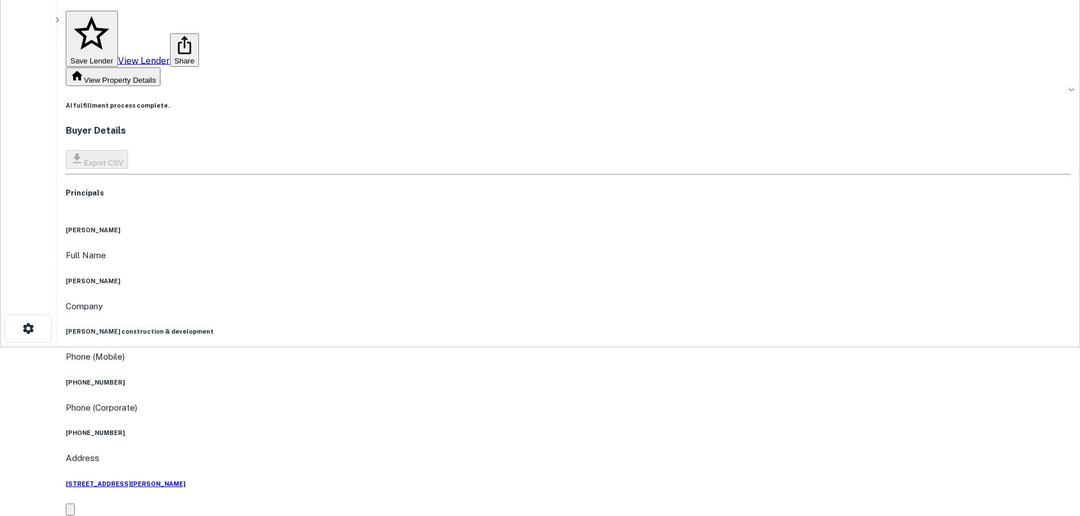
scroll to position [113, 0]
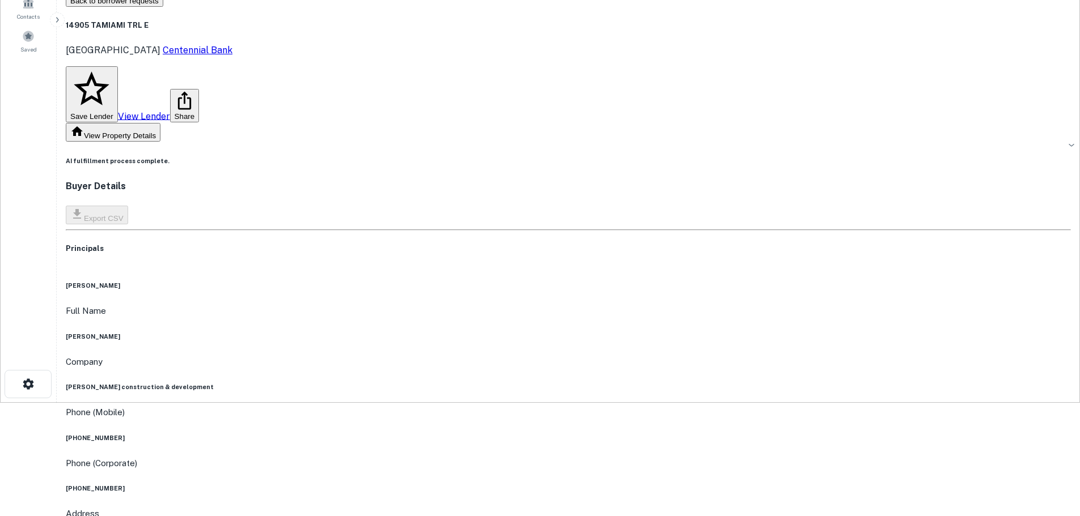
click at [522, 434] on h6 "[PHONE_NUMBER]" at bounding box center [568, 438] width 1005 height 9
click at [525, 434] on h6 "[PHONE_NUMBER]" at bounding box center [568, 438] width 1005 height 9
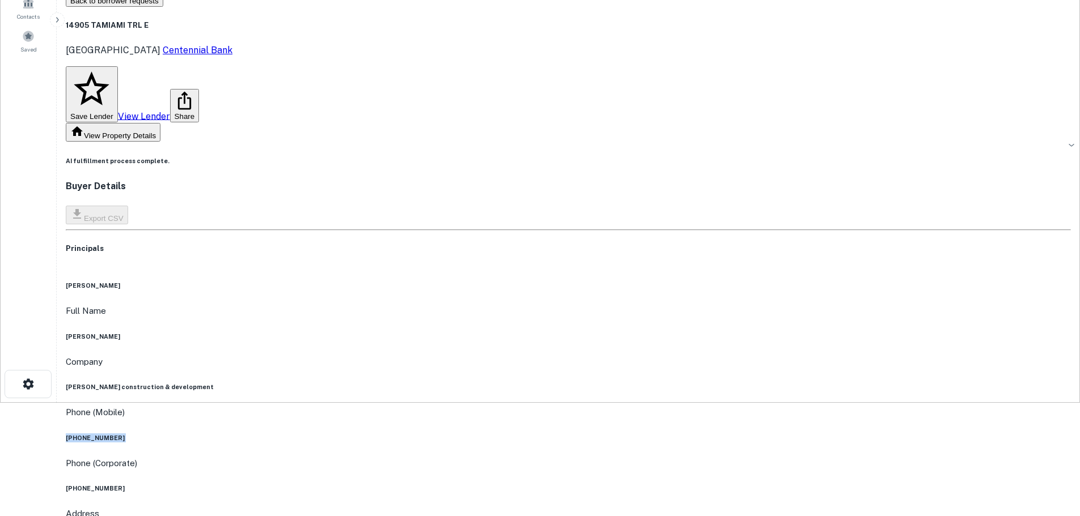
click at [525, 434] on h6 "[PHONE_NUMBER]" at bounding box center [568, 438] width 1005 height 9
click at [541, 484] on h6 "[PHONE_NUMBER]" at bounding box center [568, 488] width 1005 height 9
click at [548, 332] on h6 "[PERSON_NAME]" at bounding box center [568, 336] width 1005 height 9
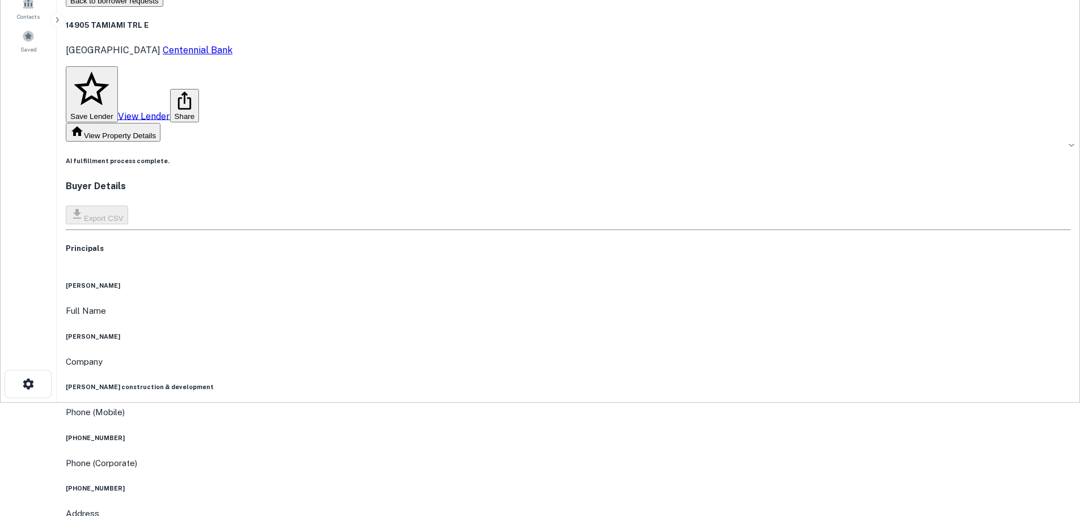
click at [548, 332] on h6 "[PERSON_NAME]" at bounding box center [568, 336] width 1005 height 9
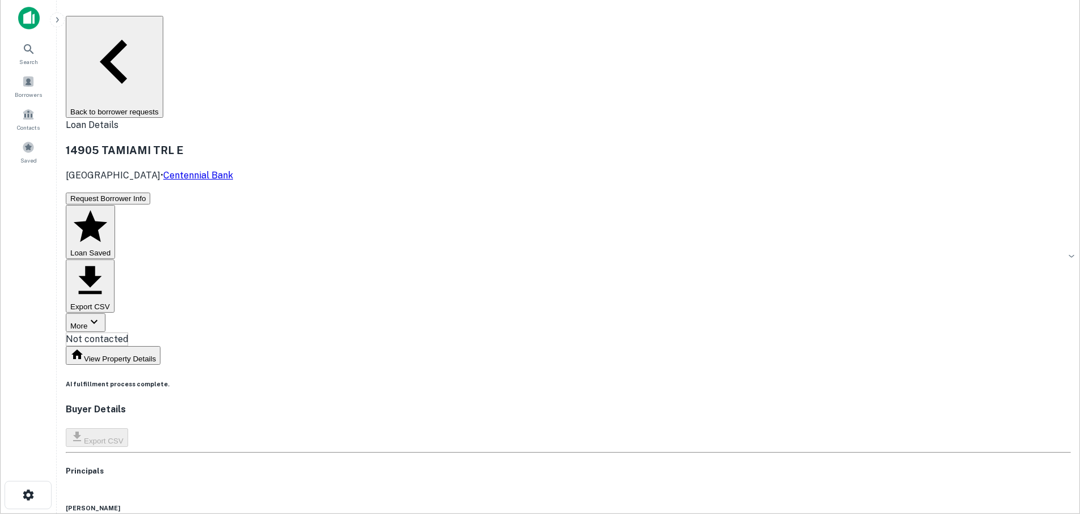
scroll to position [0, 0]
click at [163, 22] on button "Back to borrower requests" at bounding box center [114, 69] width 97 height 102
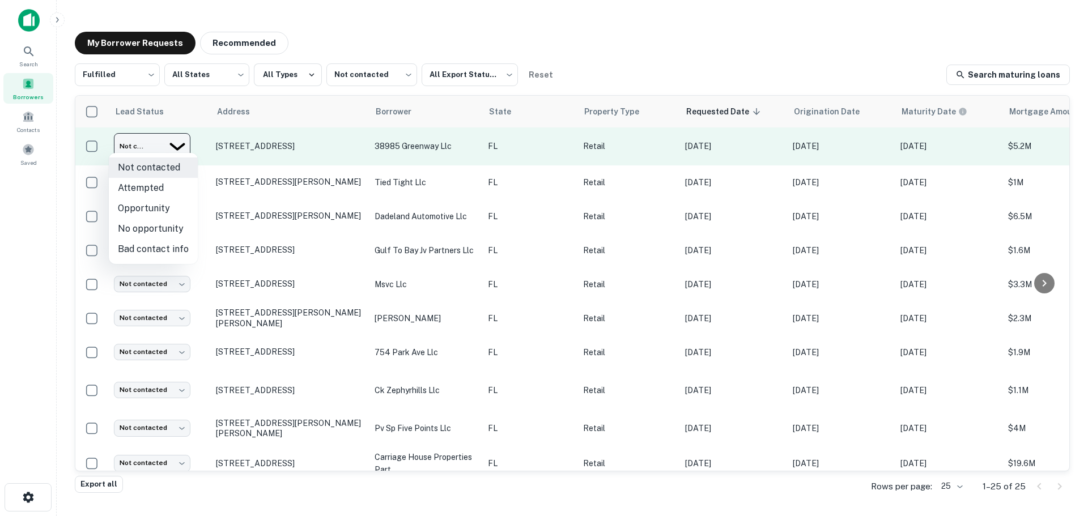
click at [141, 138] on body "Search Borrowers Contacts Saved My Borrower Requests Recommended Fulfilled ****…" at bounding box center [544, 258] width 1088 height 516
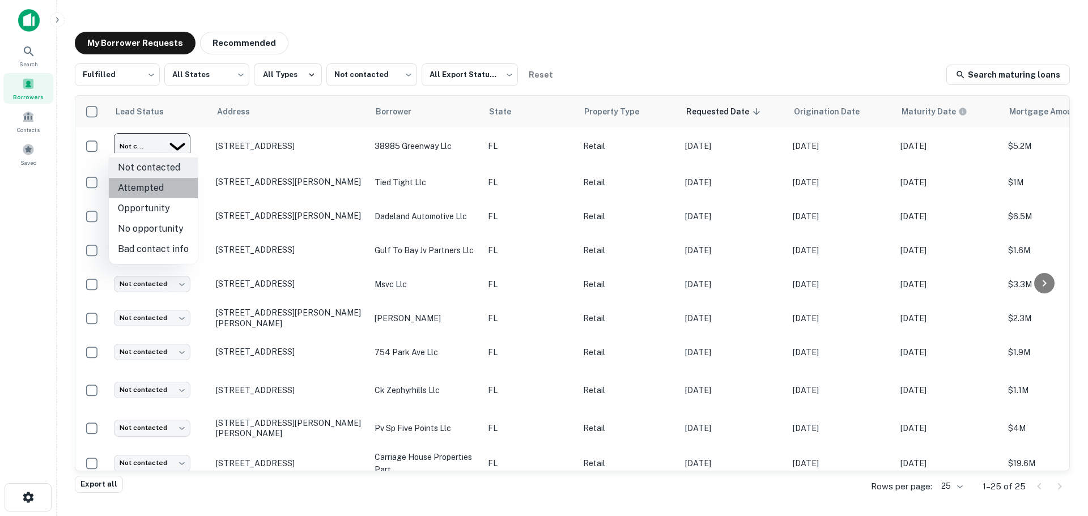
click at [159, 192] on li "Attempted" at bounding box center [153, 188] width 89 height 20
type input "*********"
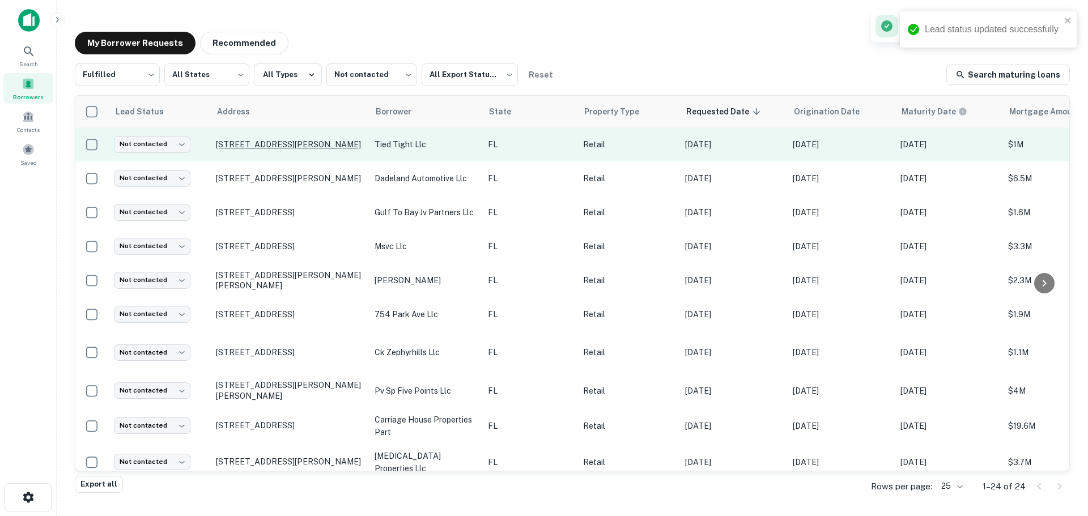
click at [258, 139] on p "[STREET_ADDRESS][PERSON_NAME]" at bounding box center [289, 144] width 147 height 10
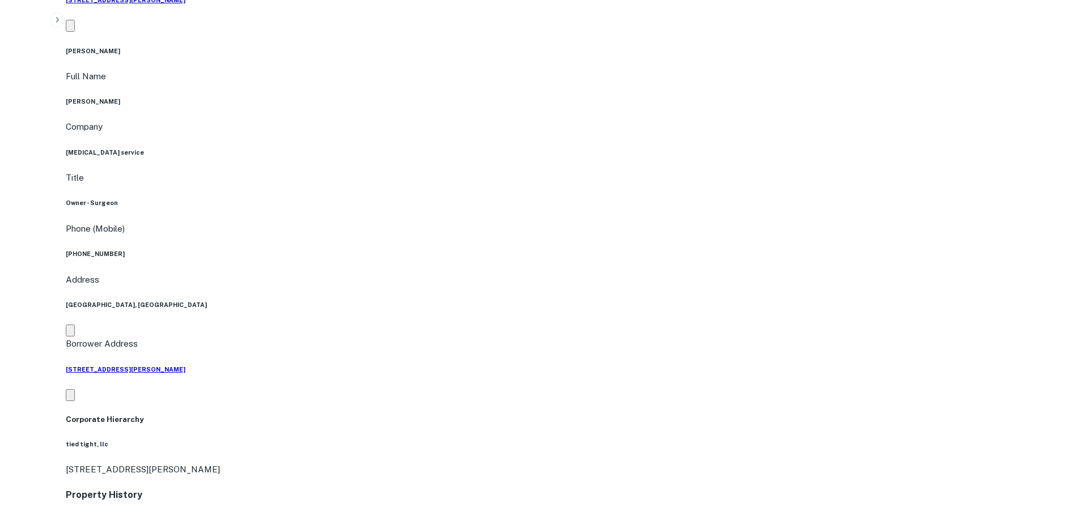
scroll to position [567, 0]
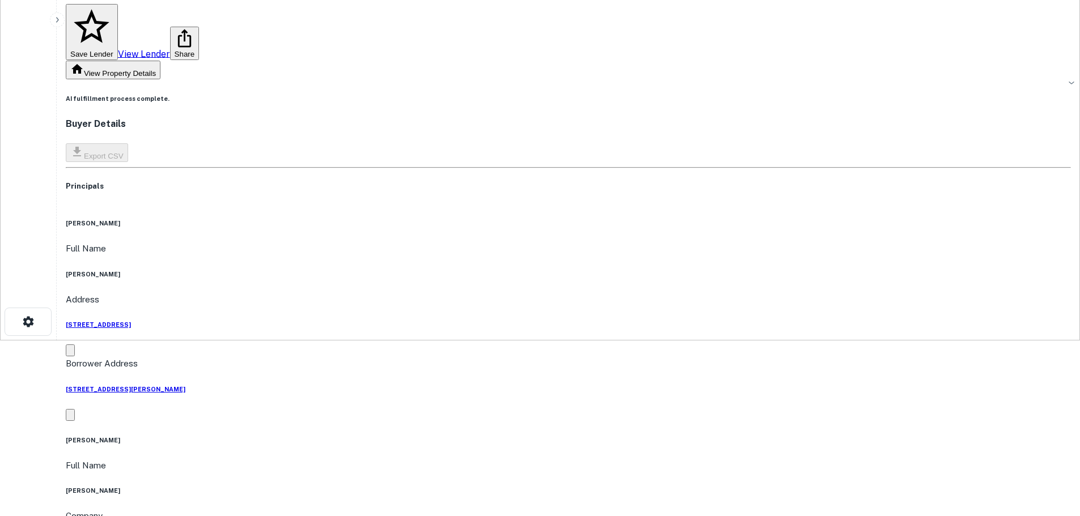
scroll to position [170, 0]
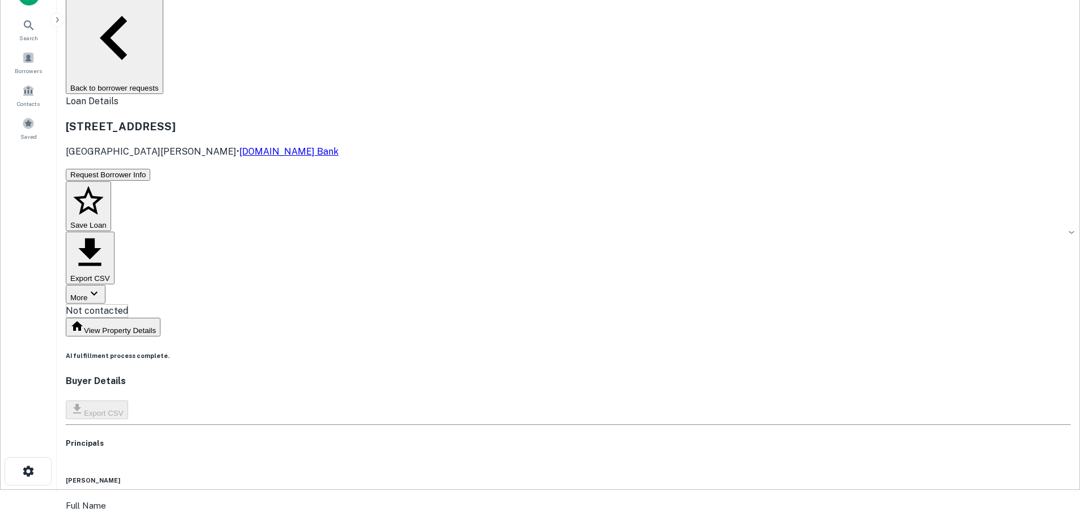
scroll to position [0, 0]
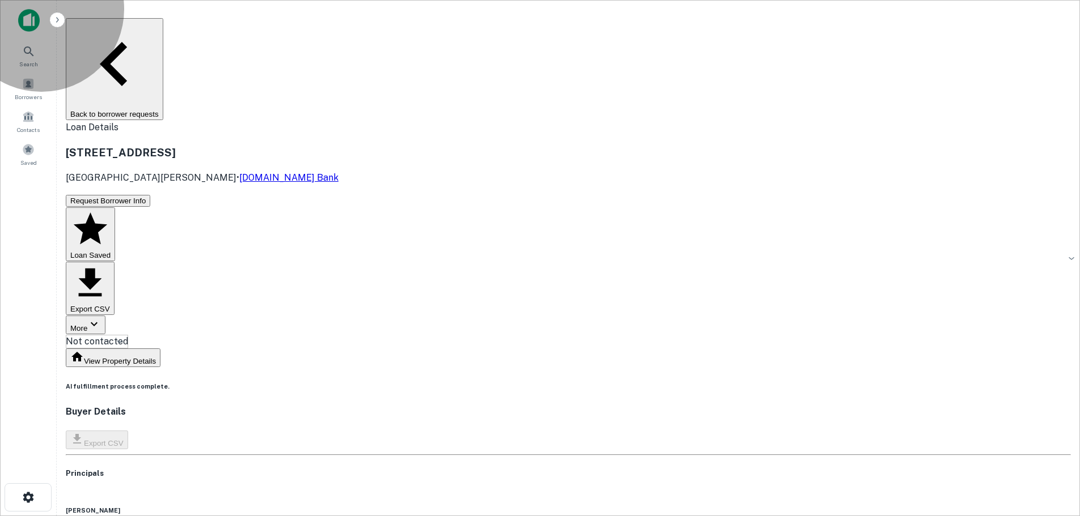
click at [163, 27] on button "Back to borrower requests" at bounding box center [114, 69] width 97 height 102
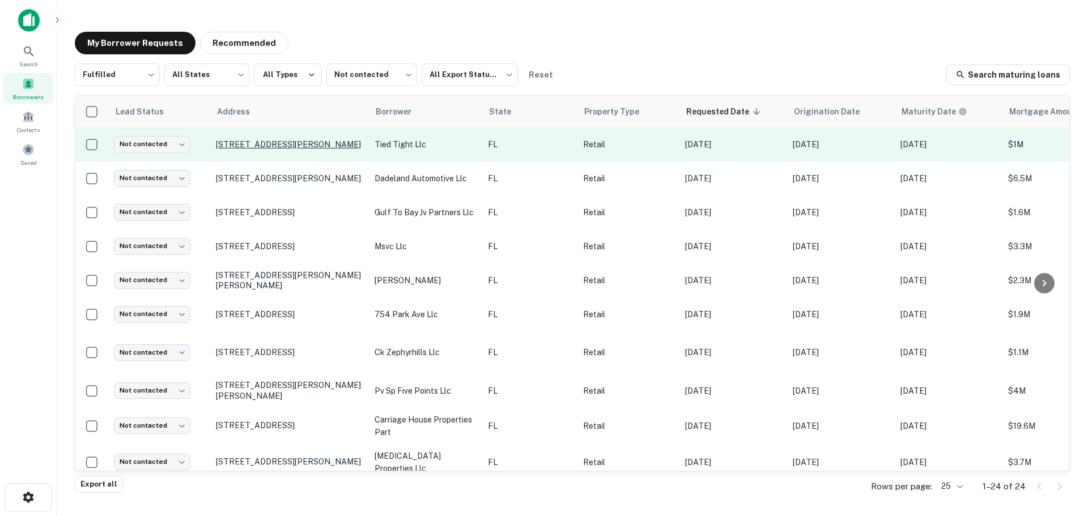
click at [295, 139] on p "[STREET_ADDRESS][PERSON_NAME]" at bounding box center [289, 144] width 147 height 10
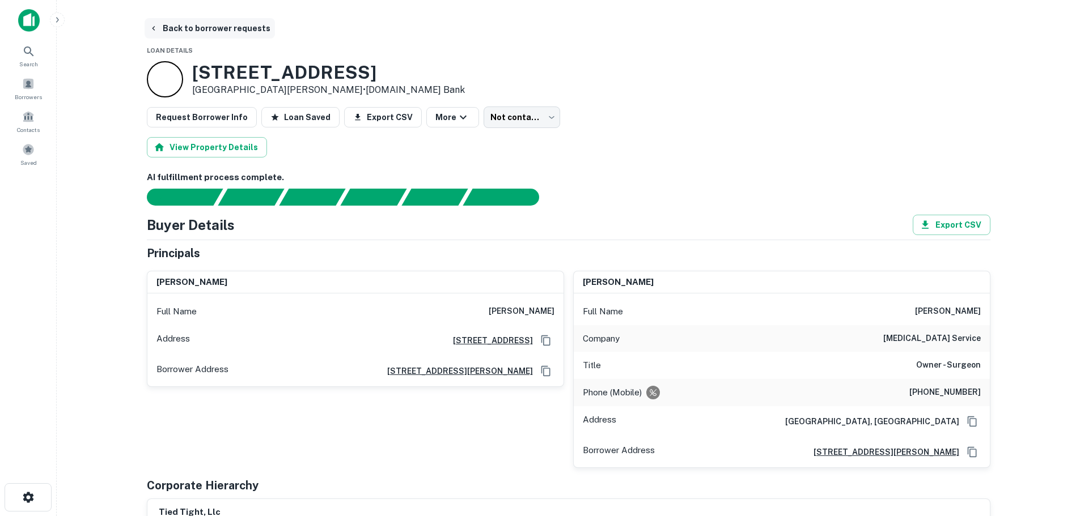
click at [252, 32] on button "Back to borrower requests" at bounding box center [210, 28] width 130 height 20
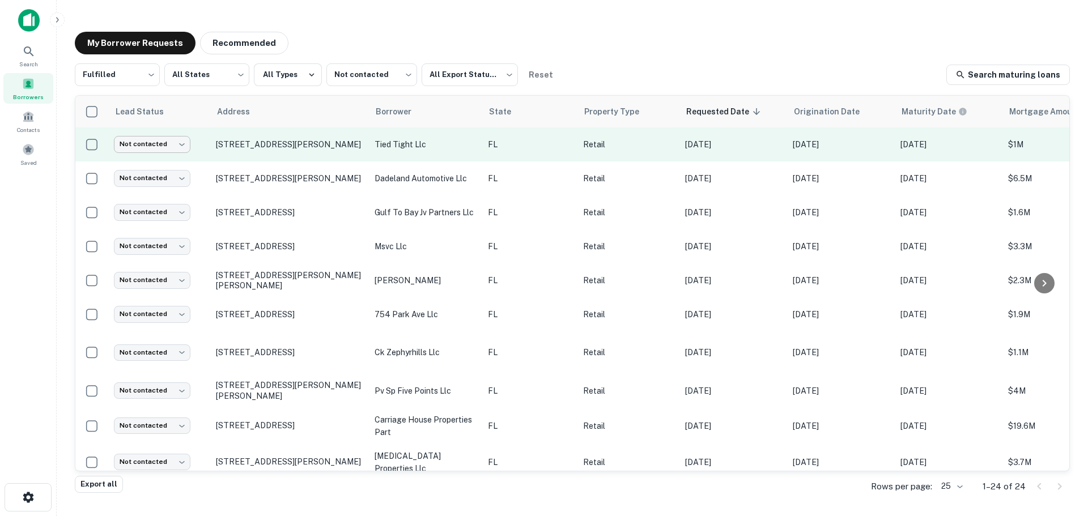
click at [167, 147] on body "Search Borrowers Contacts Saved My Borrower Requests Recommended Fulfilled ****…" at bounding box center [544, 258] width 1088 height 516
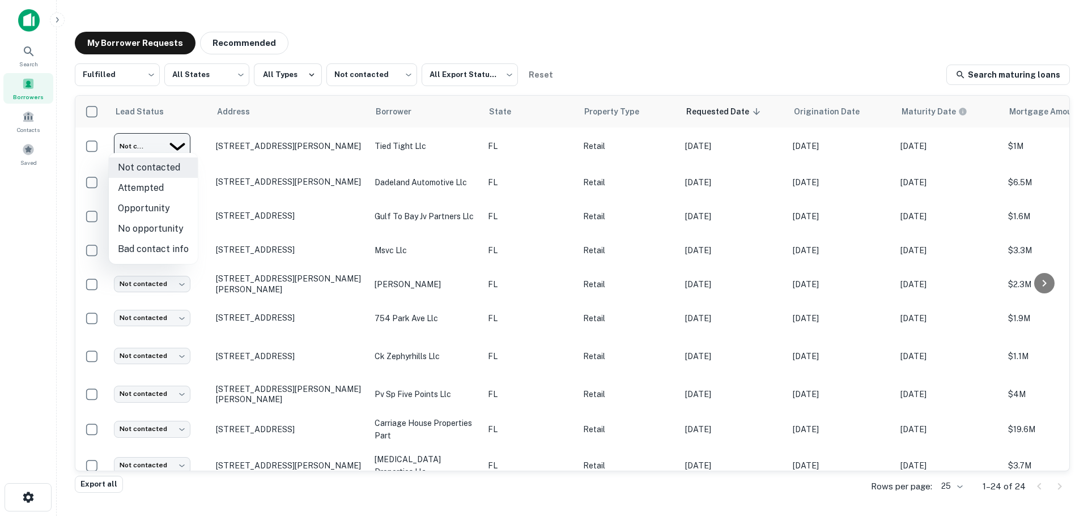
click at [166, 207] on li "Opportunity" at bounding box center [153, 208] width 89 height 20
type input "**********"
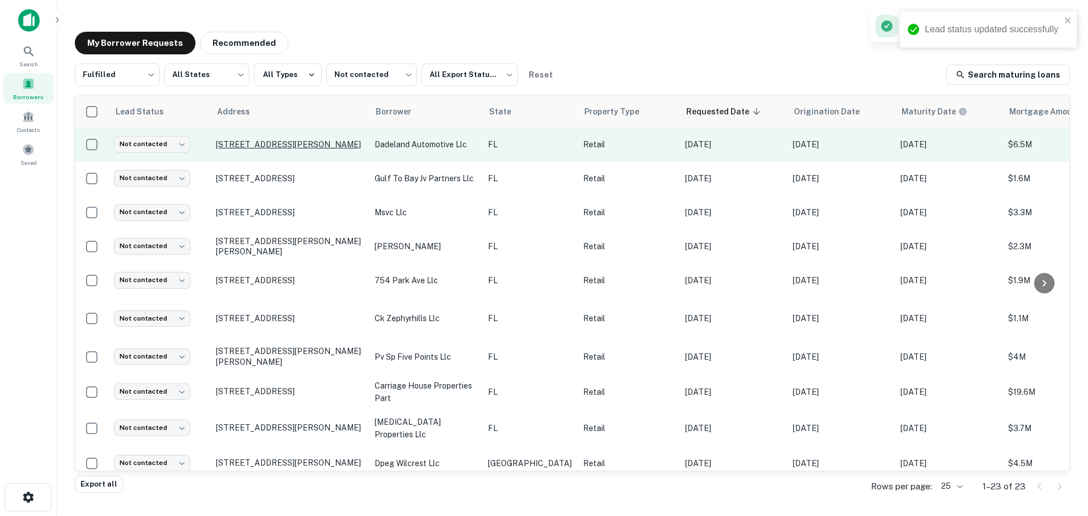
click at [285, 141] on p "[STREET_ADDRESS][PERSON_NAME]" at bounding box center [289, 144] width 147 height 10
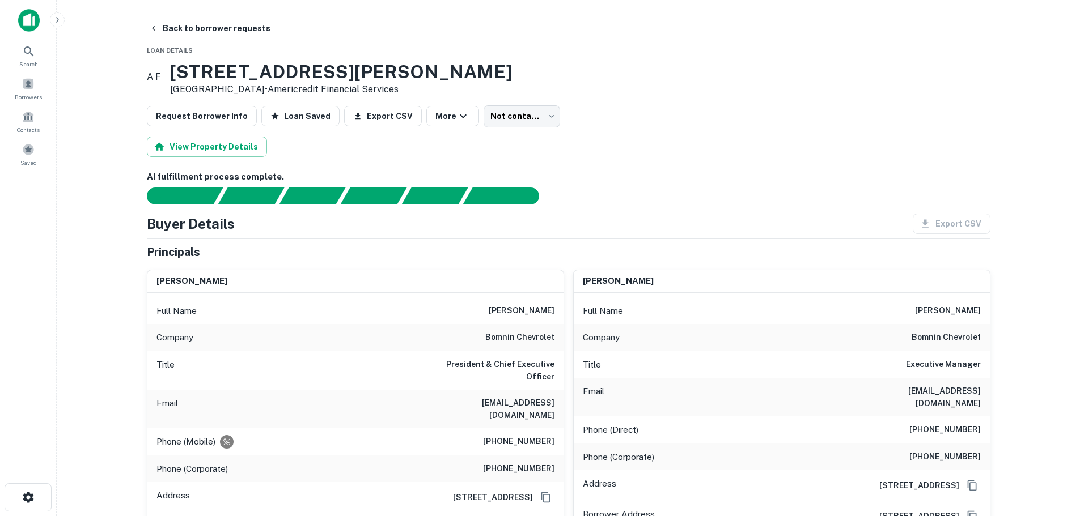
click at [530, 309] on h6 "[PERSON_NAME]" at bounding box center [521, 311] width 66 height 14
click at [254, 23] on button "Back to borrower requests" at bounding box center [210, 28] width 130 height 20
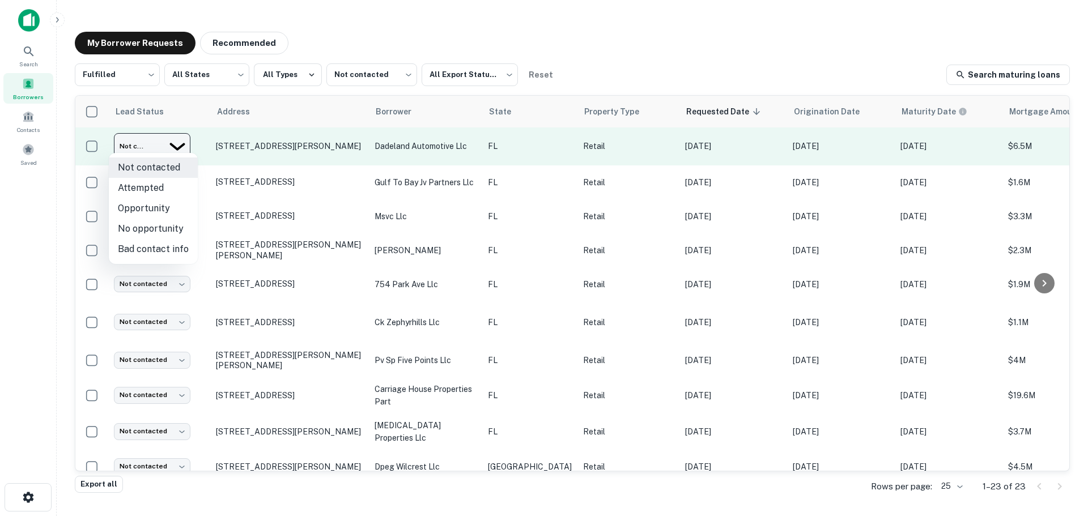
click at [173, 148] on body "Search Borrowers Contacts Saved My Borrower Requests Recommended Fulfilled ****…" at bounding box center [544, 258] width 1088 height 516
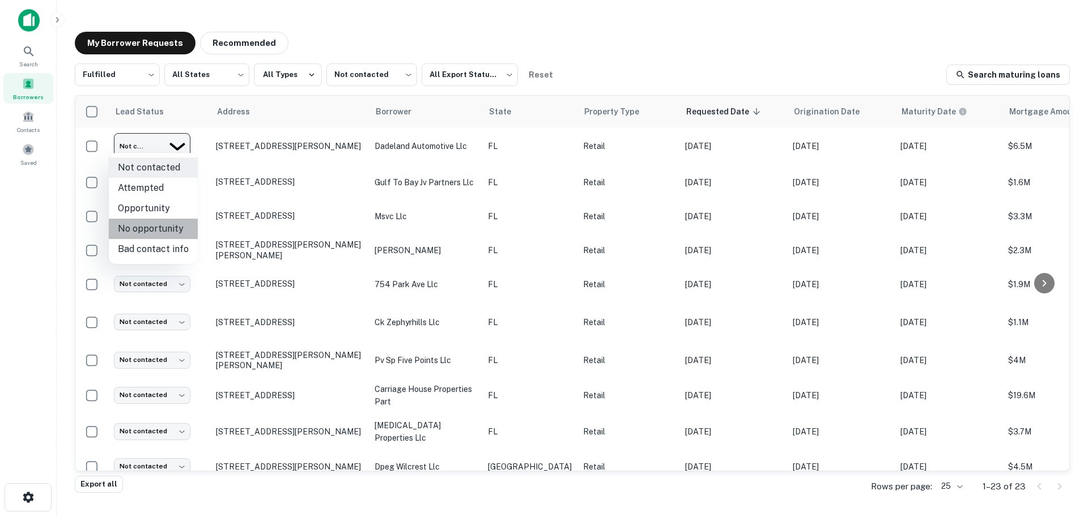
click at [166, 224] on li "No opportunity" at bounding box center [153, 229] width 89 height 20
type input "**********"
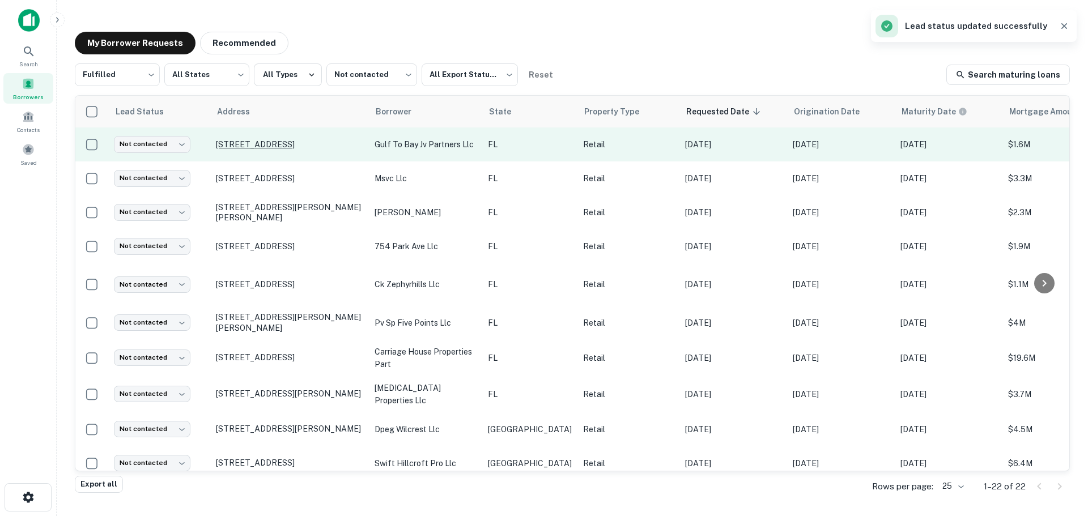
click at [268, 143] on p "[STREET_ADDRESS]" at bounding box center [289, 144] width 147 height 10
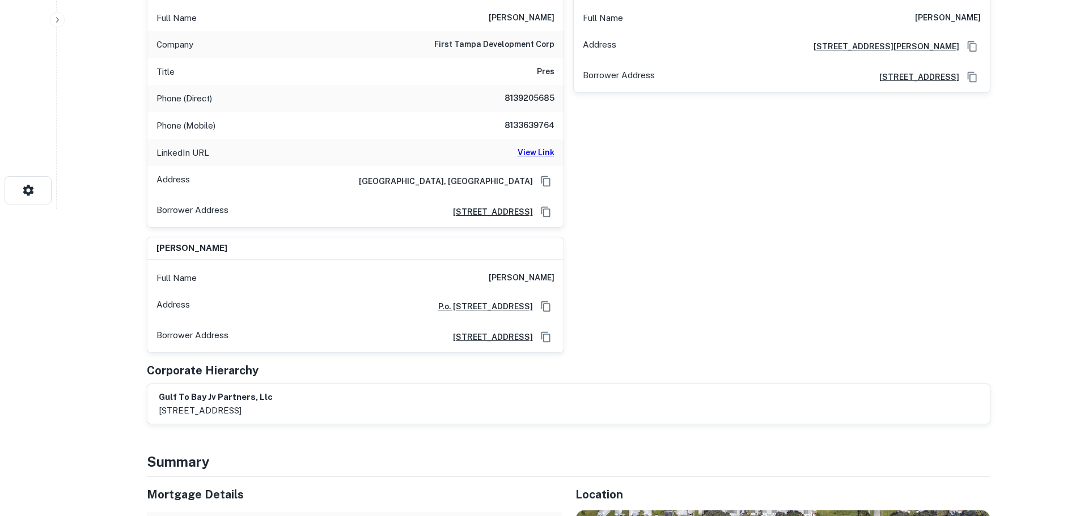
scroll to position [453, 0]
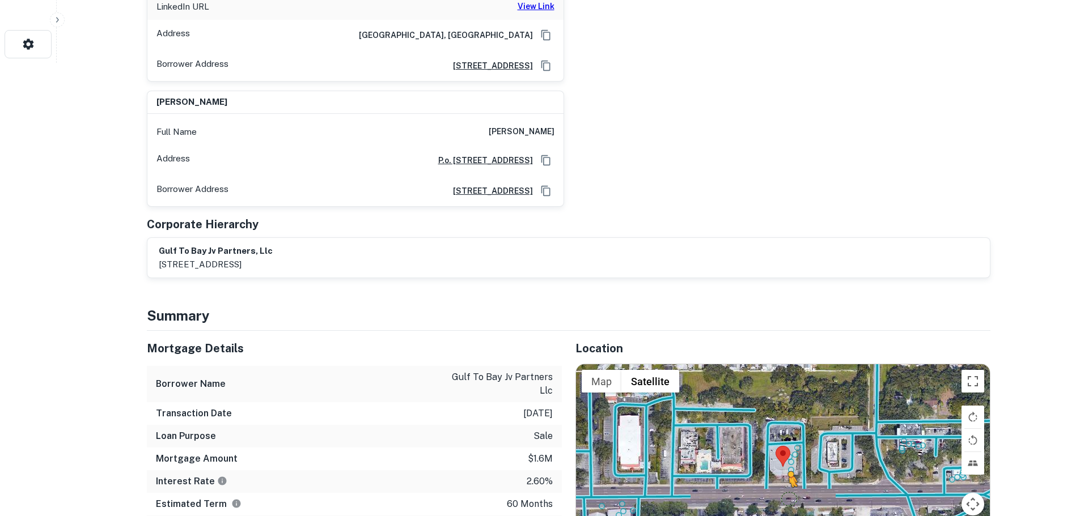
drag, startPoint x: 970, startPoint y: 495, endPoint x: 779, endPoint y: 437, distance: 200.1
click at [779, 437] on div "To activate drag with keyboard, press Alt + Enter. Once in keyboard drag state,…" at bounding box center [783, 466] width 414 height 205
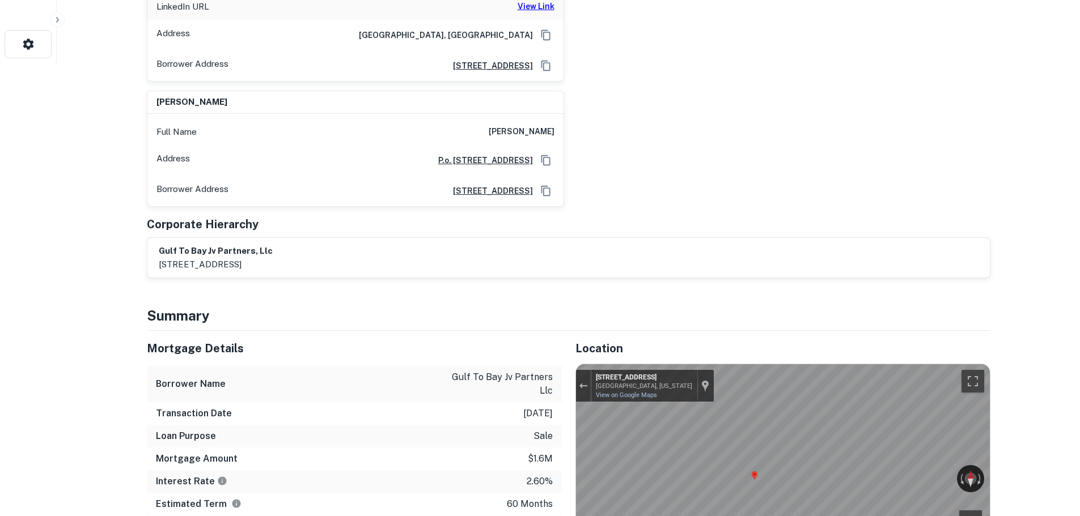
scroll to position [455, 0]
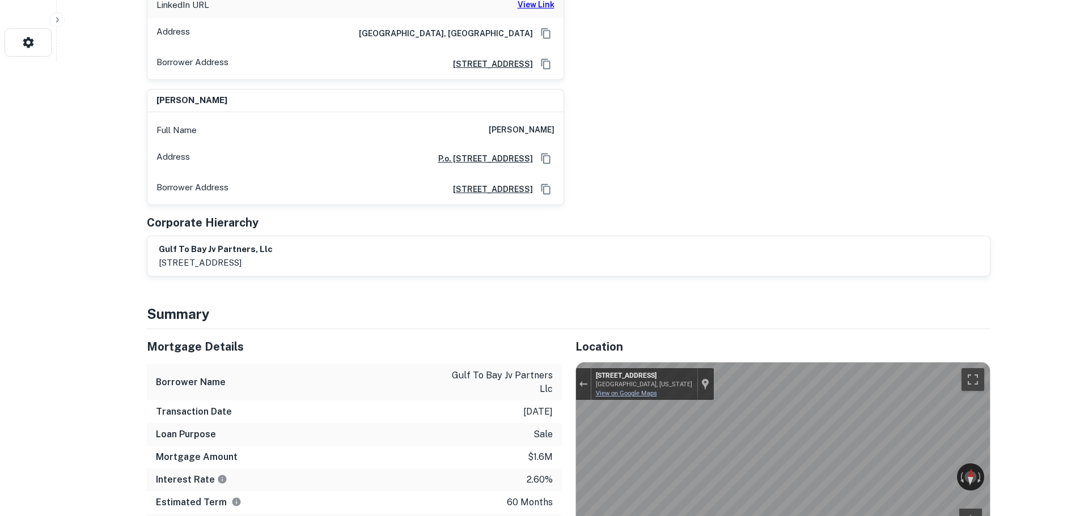
click at [633, 390] on link "View on Google Maps" at bounding box center [626, 393] width 61 height 7
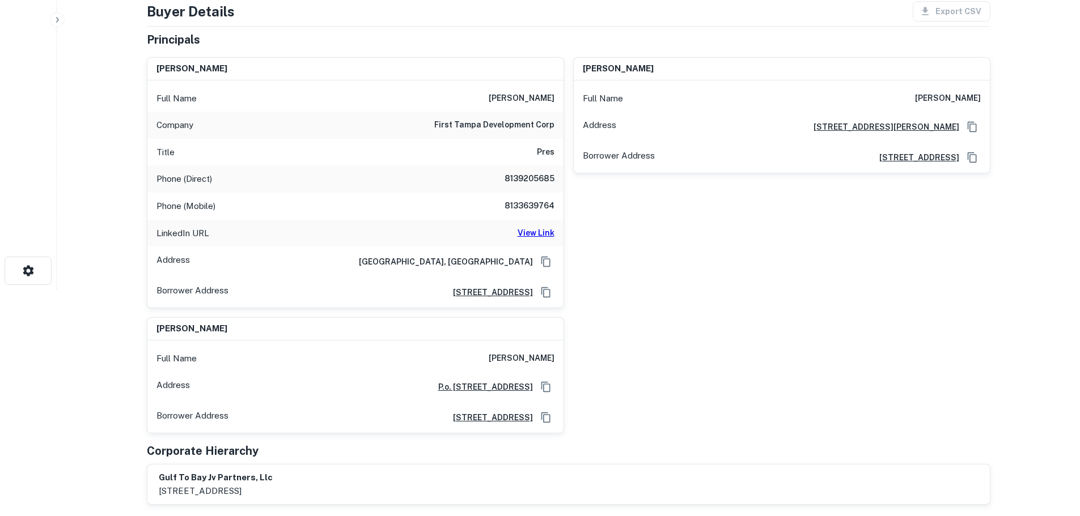
scroll to position [510, 0]
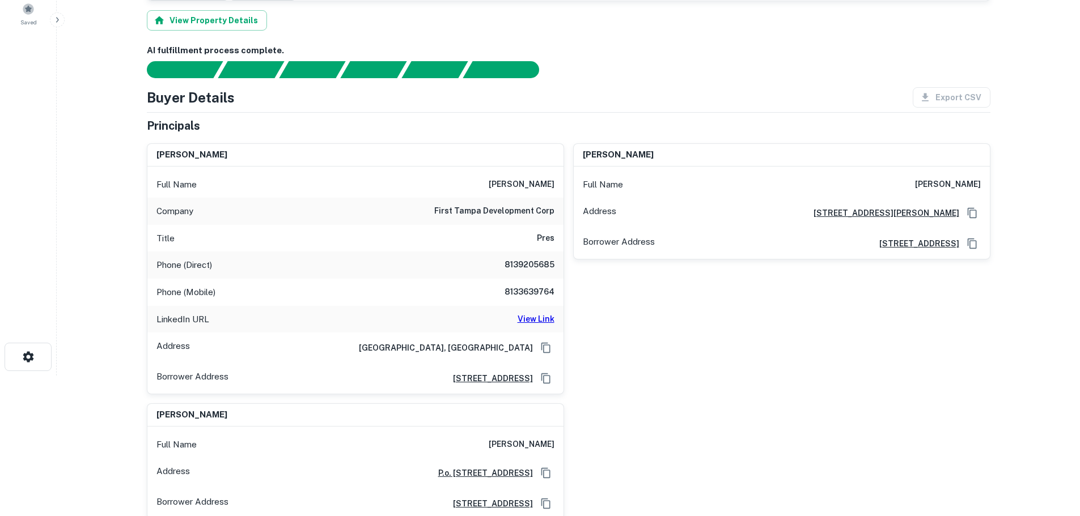
scroll to position [113, 0]
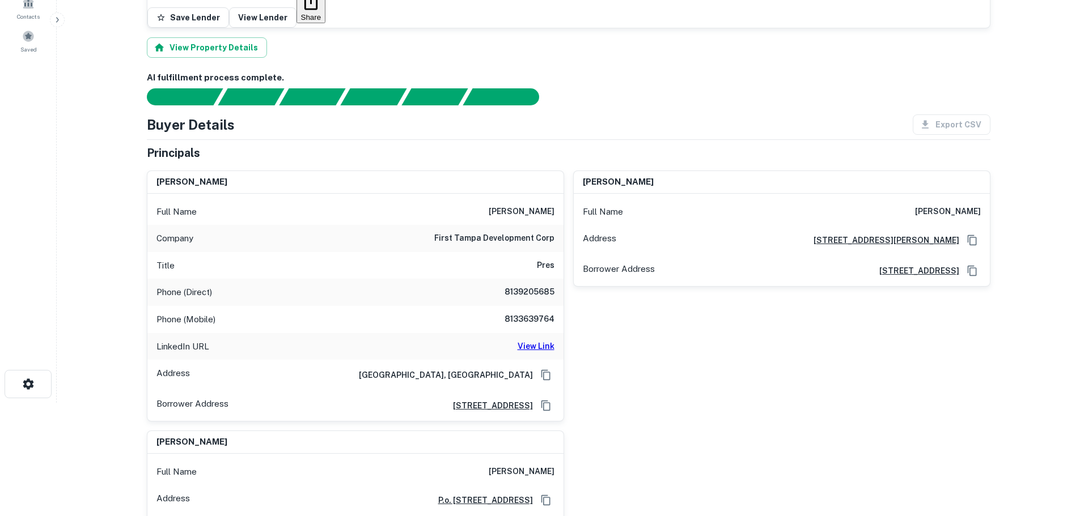
click at [547, 340] on h6 "View Link" at bounding box center [535, 346] width 37 height 12
click at [532, 286] on h6 "8139205685" at bounding box center [520, 293] width 68 height 14
click at [533, 286] on h6 "8139205685" at bounding box center [520, 293] width 68 height 14
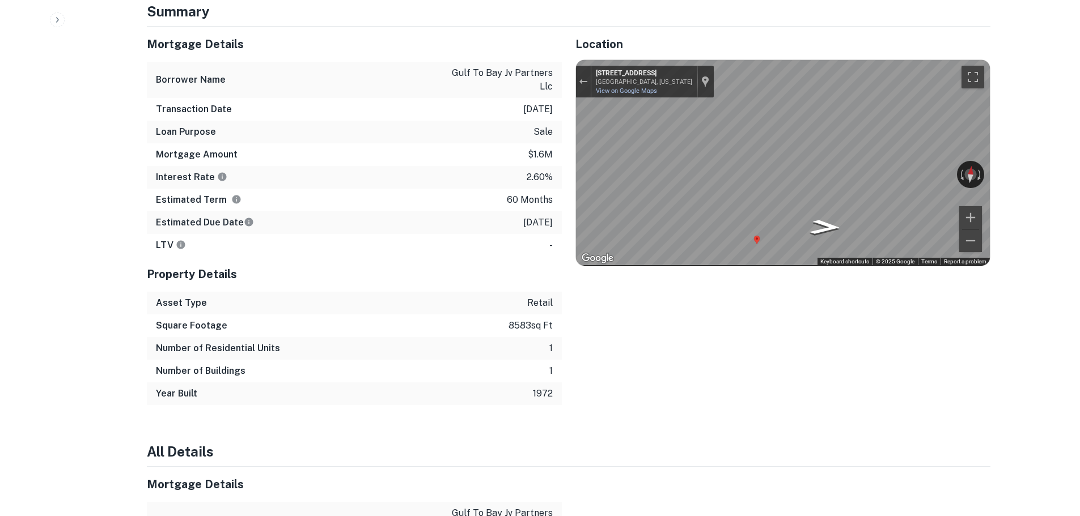
scroll to position [567, 0]
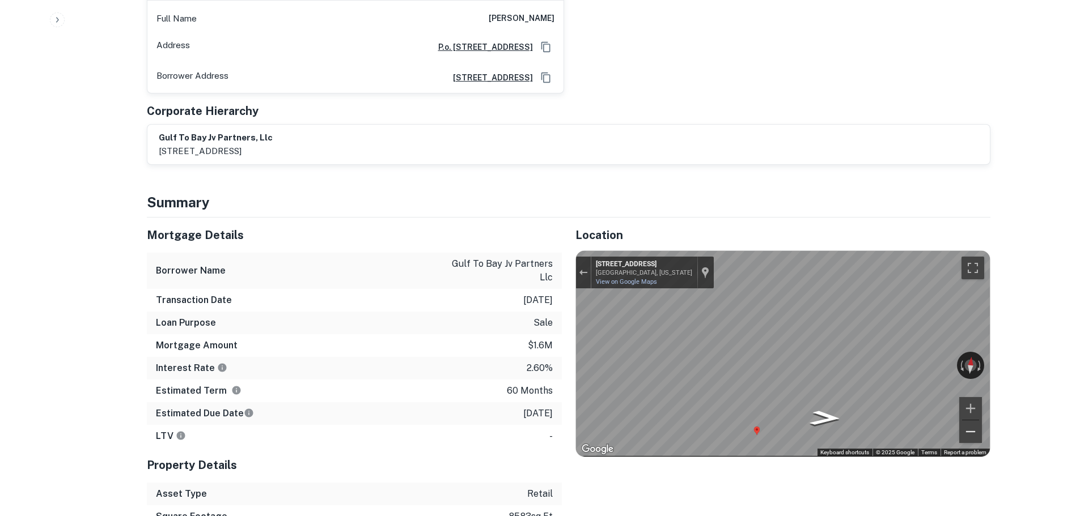
click at [968, 420] on button "Zoom out" at bounding box center [970, 431] width 23 height 23
click at [915, 315] on div "← Move left → Move right ↑ Move up ↓ Move down + Zoom in - Zoom out [STREET_ADD…" at bounding box center [783, 353] width 414 height 205
click at [767, 312] on div "← Move left → Move right ↑ Move up ↓ Move down + Zoom in - Zoom out [STREET_ADD…" at bounding box center [783, 353] width 414 height 205
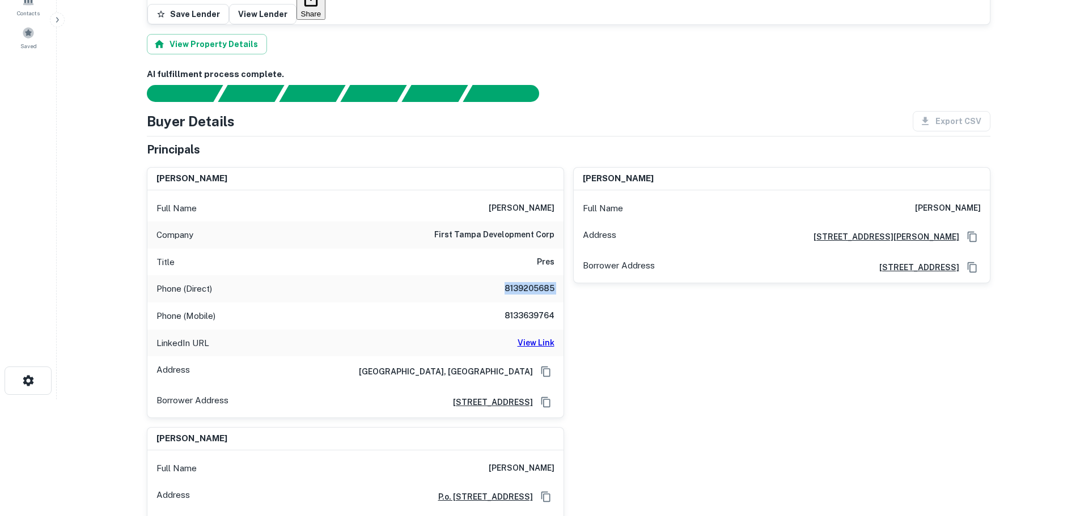
scroll to position [113, 0]
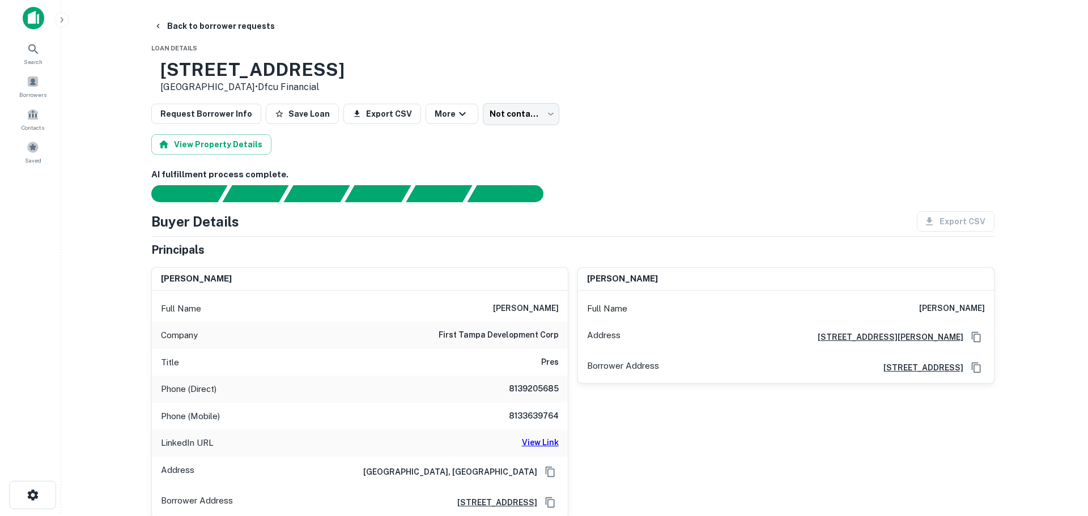
scroll to position [0, 0]
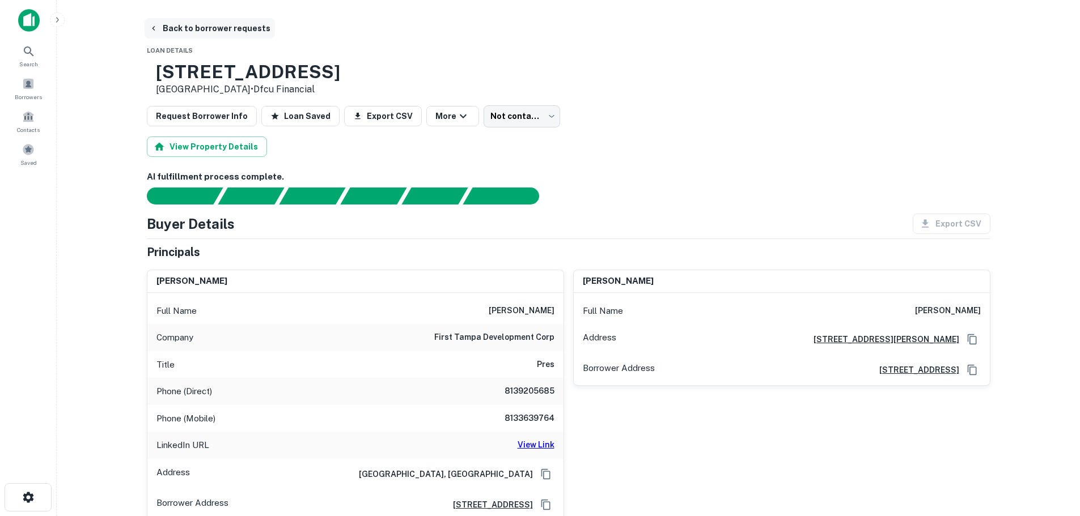
click at [233, 24] on button "Back to borrower requests" at bounding box center [210, 28] width 130 height 20
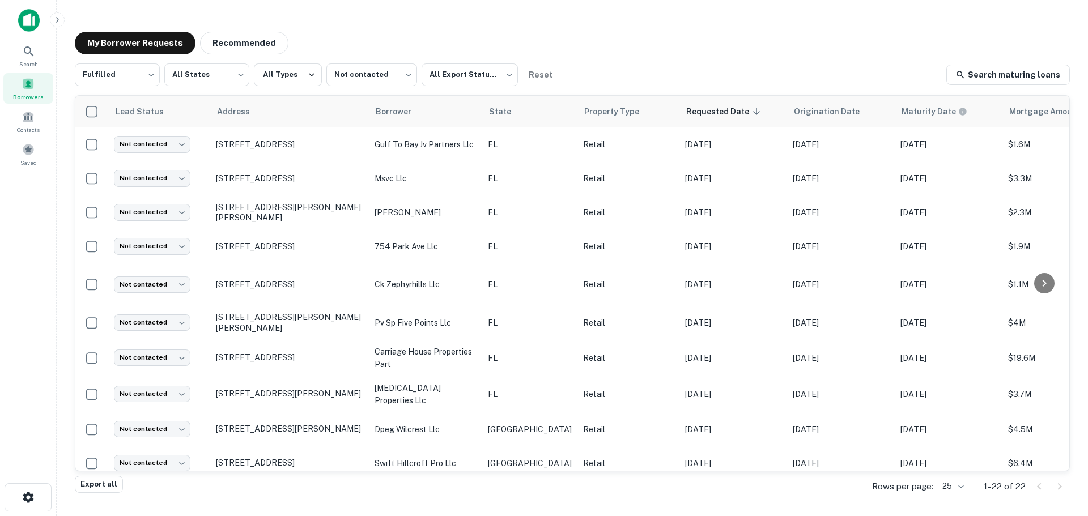
click at [239, 28] on div "My Borrower Requests Recommended Fulfilled ********* ​ All States *** ​ All Typ…" at bounding box center [572, 255] width 1013 height 465
click at [239, 29] on div "My Borrower Requests Recommended Fulfilled ********* ​ All States *** ​ All Typ…" at bounding box center [572, 255] width 1013 height 465
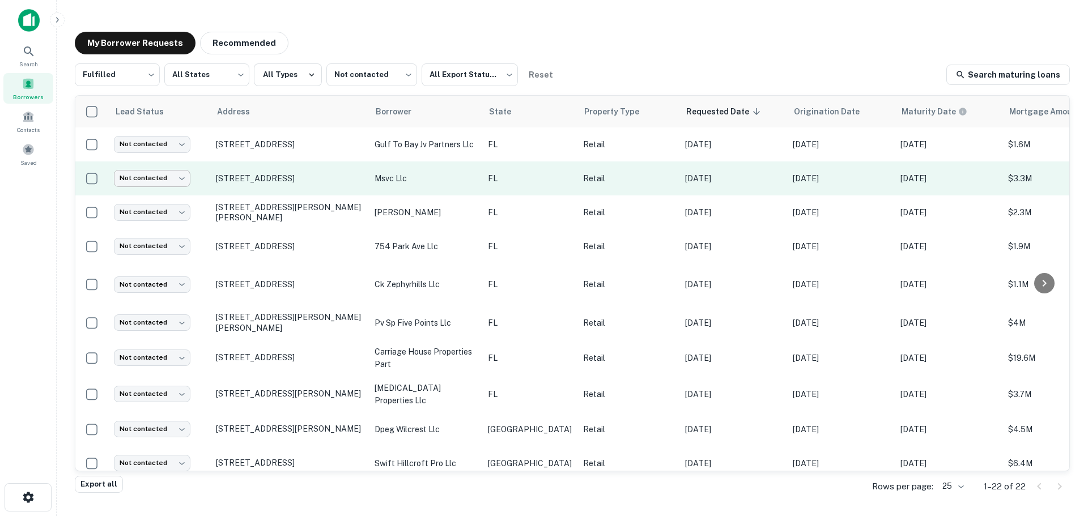
drag, startPoint x: 239, startPoint y: 29, endPoint x: 167, endPoint y: 176, distance: 163.2
click at [129, 107] on div "My Borrower Requests Recommended Fulfilled ********* ​ All States *** ​ All Typ…" at bounding box center [572, 255] width 1013 height 465
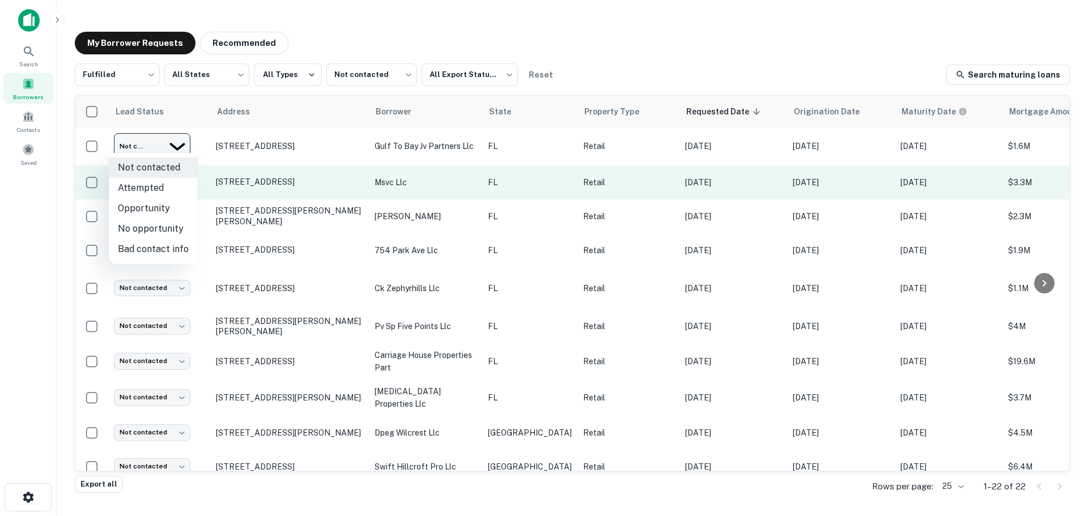
click at [165, 141] on body "Search Borrowers Contacts Saved My Borrower Requests Recommended Fulfilled ****…" at bounding box center [544, 258] width 1088 height 516
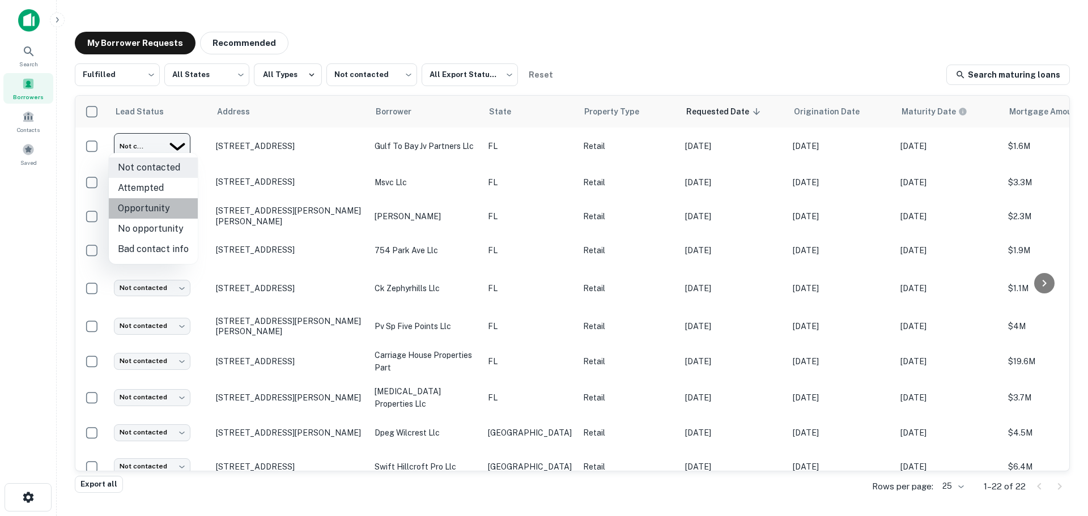
click at [168, 213] on li "Opportunity" at bounding box center [153, 208] width 89 height 20
type input "**********"
